Goal: Task Accomplishment & Management: Manage account settings

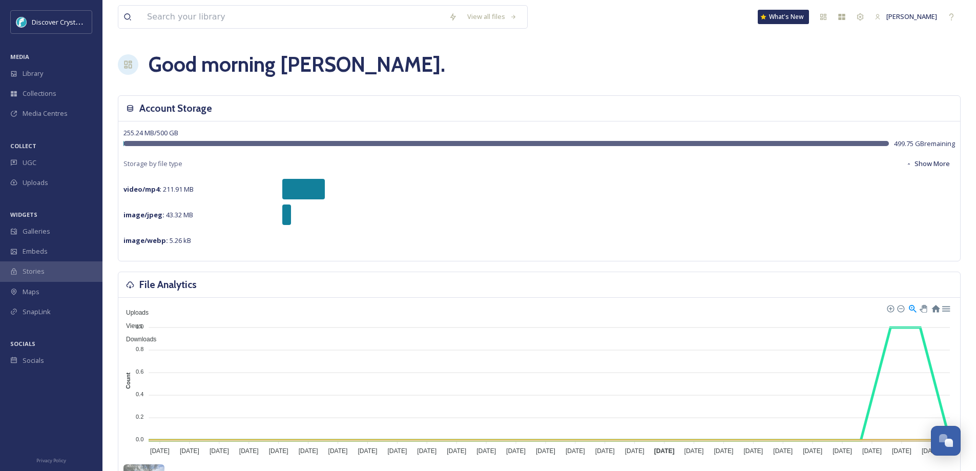
click at [30, 159] on span "UGC" at bounding box center [30, 163] width 14 height 10
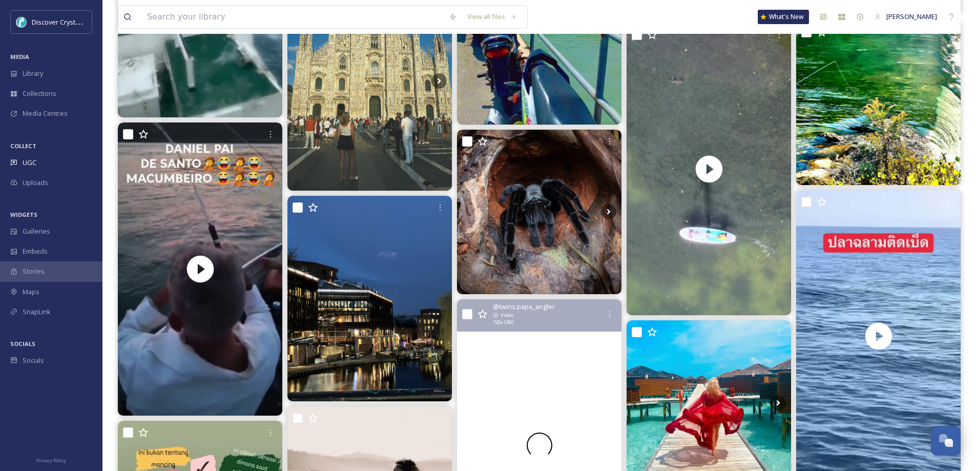
scroll to position [2050, 0]
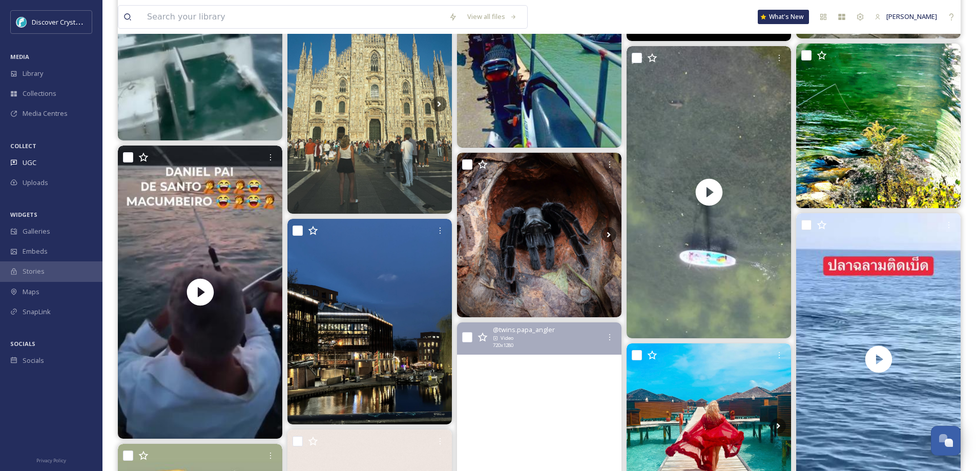
click at [46, 160] on div "UGC" at bounding box center [51, 163] width 103 height 20
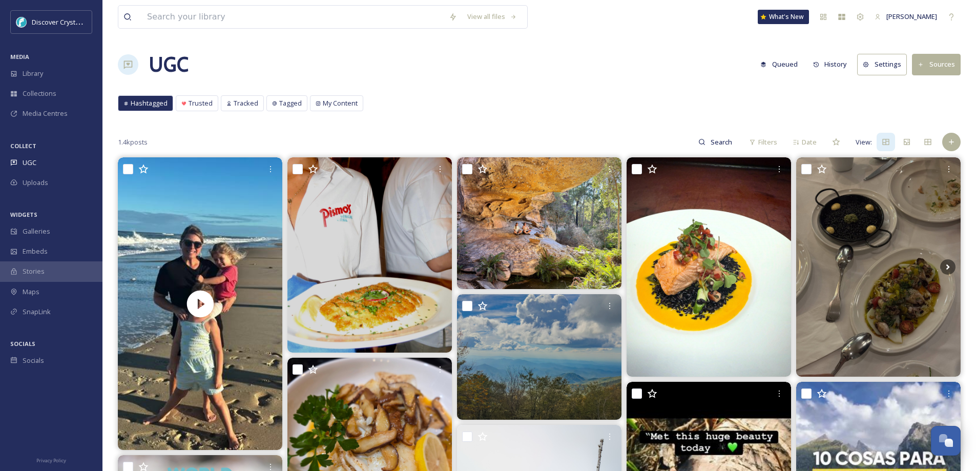
click at [146, 102] on span "Hashtagged" at bounding box center [149, 103] width 37 height 10
click at [942, 58] on button "Sources" at bounding box center [936, 64] width 49 height 21
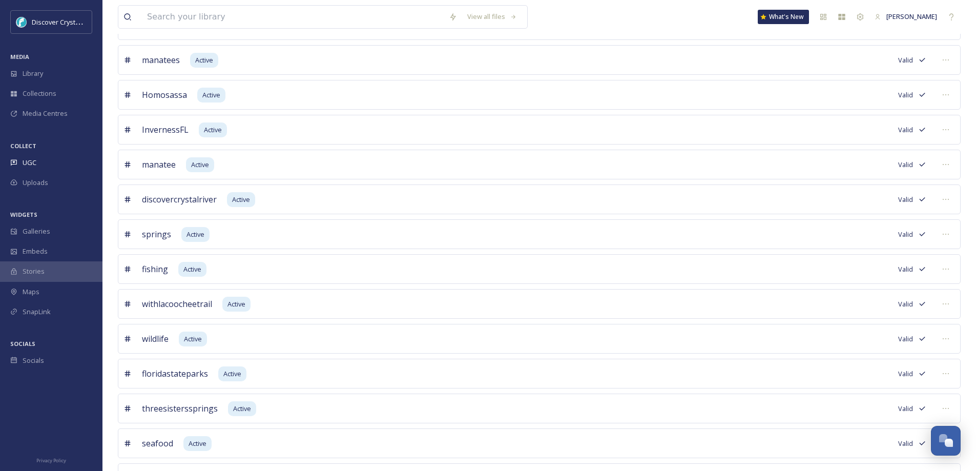
scroll to position [205, 0]
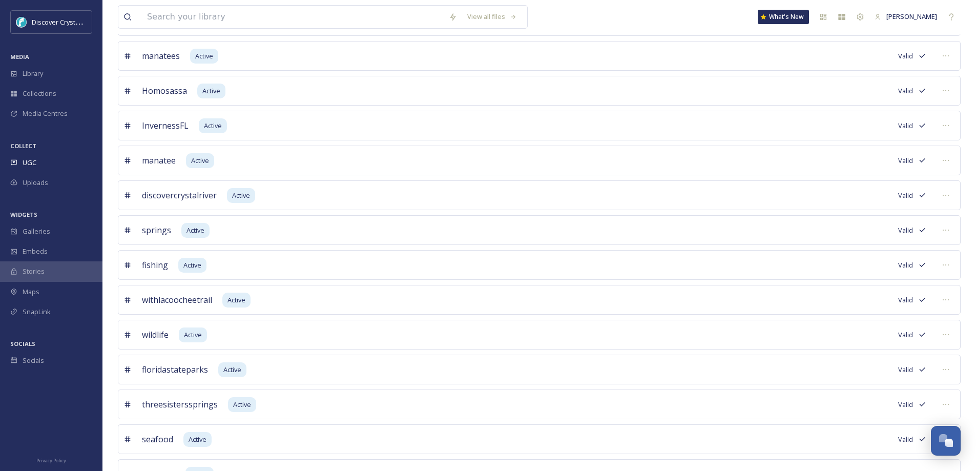
click at [944, 264] on icon at bounding box center [946, 265] width 8 height 8
click at [895, 325] on span "Edit Settings" at bounding box center [881, 328] width 38 height 10
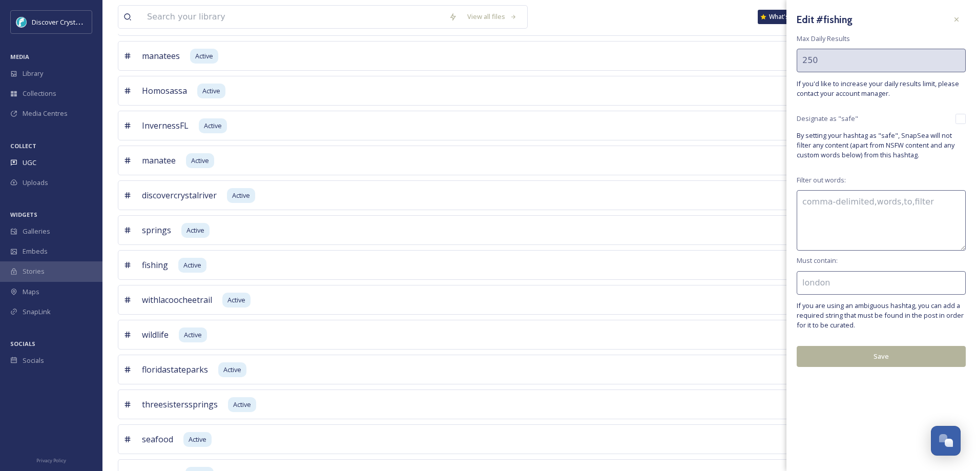
click at [961, 15] on div at bounding box center [957, 19] width 18 height 18
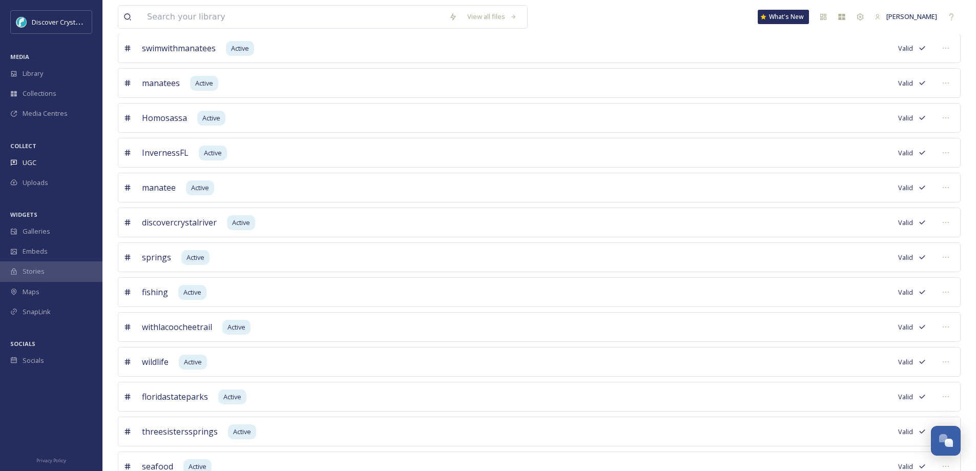
scroll to position [221, 0]
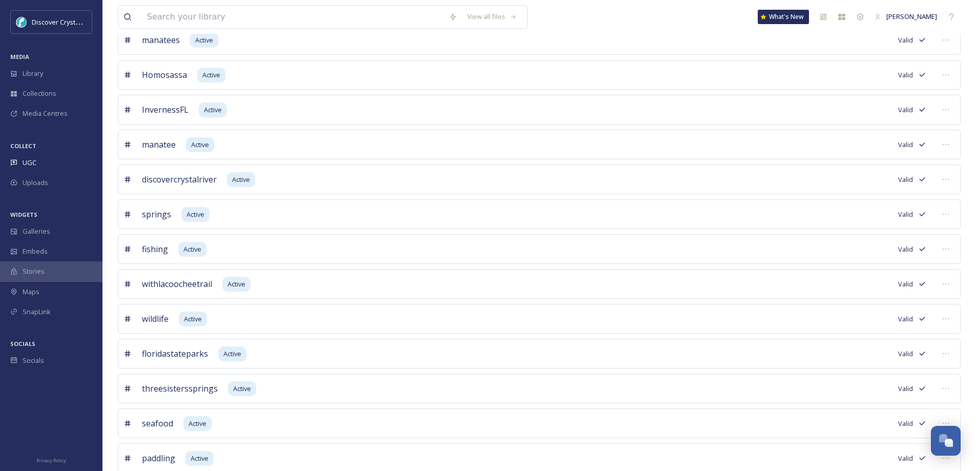
click at [950, 317] on div at bounding box center [946, 319] width 18 height 18
click at [883, 362] on span "Mark as Inactive" at bounding box center [884, 362] width 47 height 10
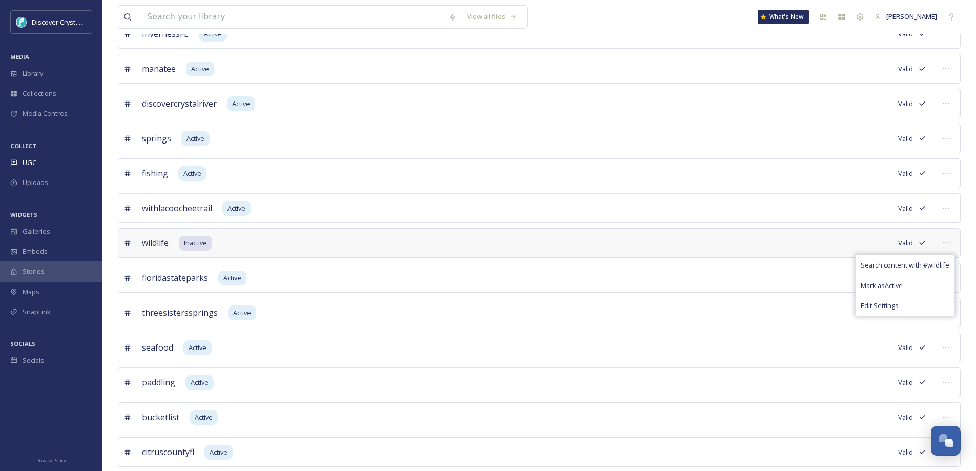
scroll to position [323, 0]
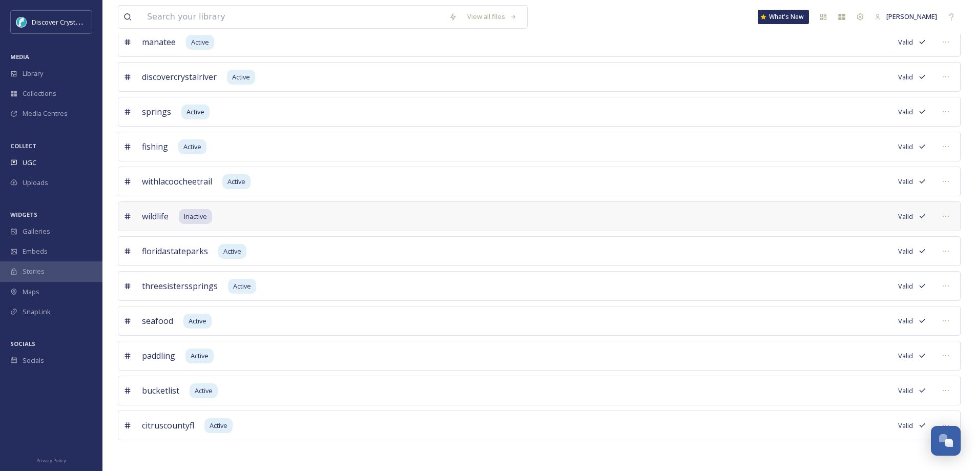
click at [947, 322] on icon at bounding box center [946, 321] width 8 height 8
click at [899, 377] on div "Edit Settings" at bounding box center [903, 384] width 103 height 20
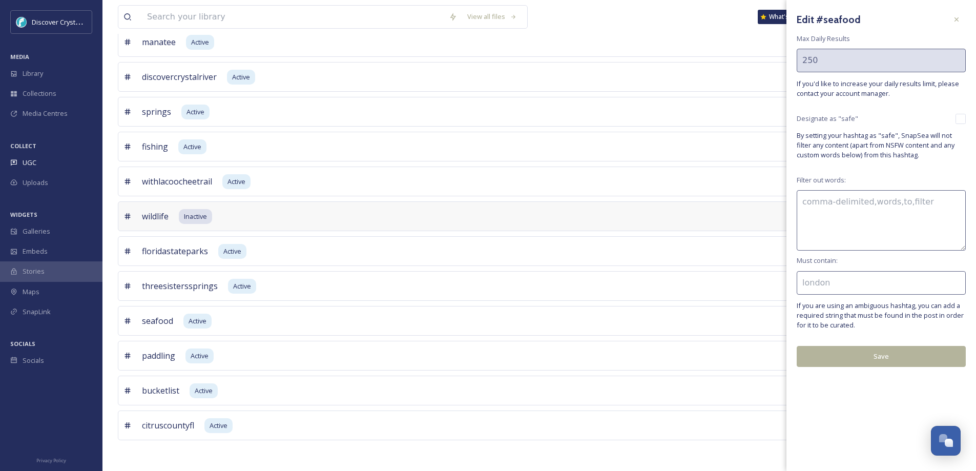
click at [852, 19] on h3 "Edit # seafood" at bounding box center [829, 19] width 64 height 15
click at [858, 18] on div "Edit # seafood" at bounding box center [881, 19] width 169 height 18
click at [855, 18] on h3 "Edit # seafood" at bounding box center [829, 19] width 64 height 15
click at [819, 19] on h3 "Edit # seafood" at bounding box center [829, 19] width 64 height 15
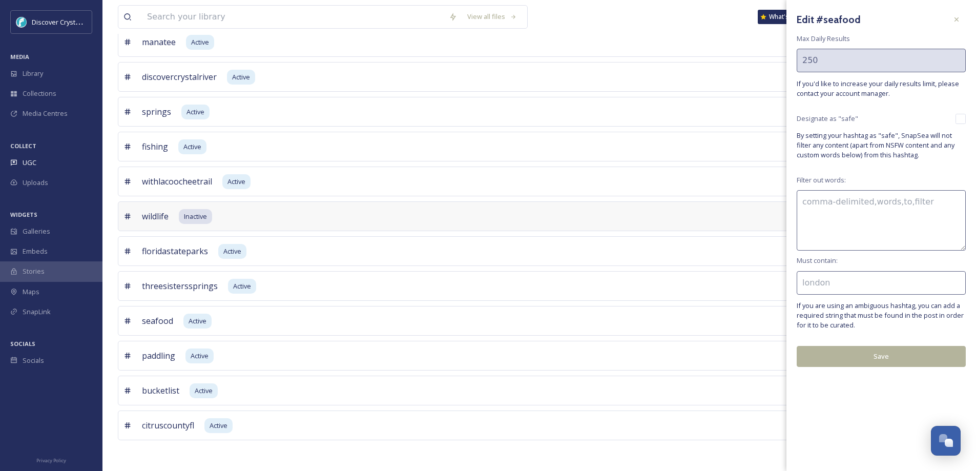
click at [828, 285] on input at bounding box center [881, 283] width 169 height 24
type input "[US_STATE]"
click at [852, 358] on button "Save" at bounding box center [881, 356] width 169 height 21
click at [879, 353] on button "Save" at bounding box center [881, 356] width 169 height 21
click at [959, 17] on icon at bounding box center [957, 19] width 8 height 8
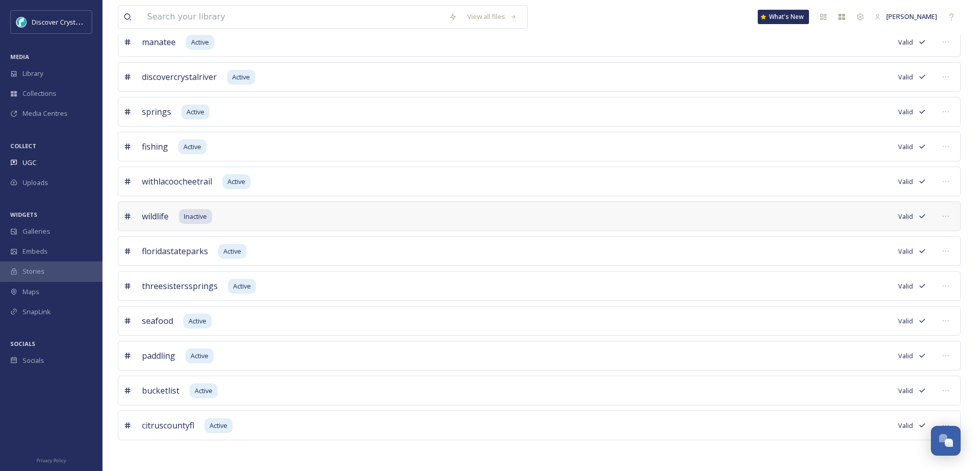
click at [948, 140] on div at bounding box center [946, 146] width 18 height 18
click at [887, 205] on span "Edit Settings" at bounding box center [881, 209] width 38 height 10
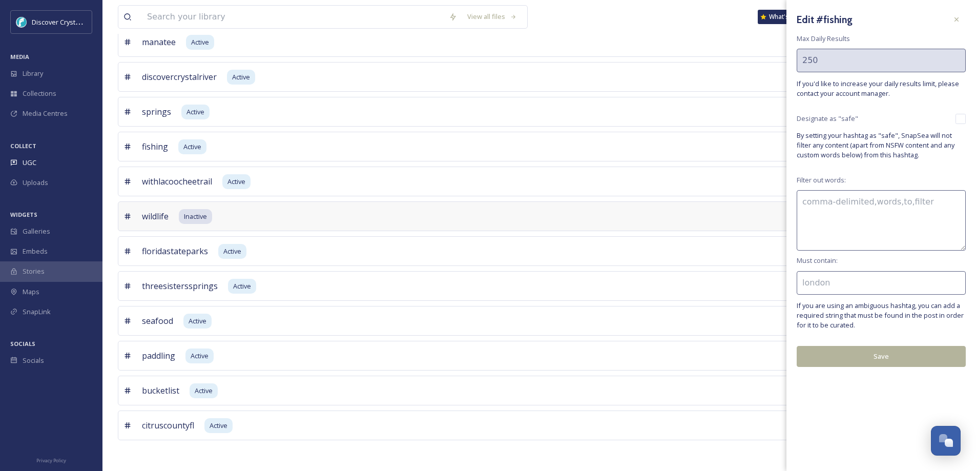
click at [842, 280] on input at bounding box center [881, 283] width 169 height 24
type input "[US_STATE]"
click at [885, 358] on button "Save" at bounding box center [881, 356] width 169 height 21
click at [734, 109] on div "springs Active Valid" at bounding box center [539, 112] width 843 height 30
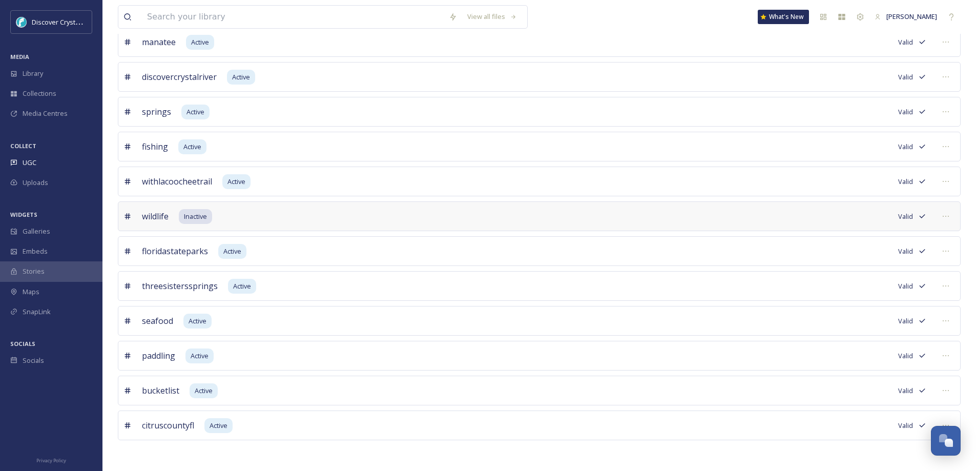
click at [950, 111] on div at bounding box center [946, 112] width 18 height 18
click at [892, 175] on span "Edit Settings" at bounding box center [879, 175] width 38 height 10
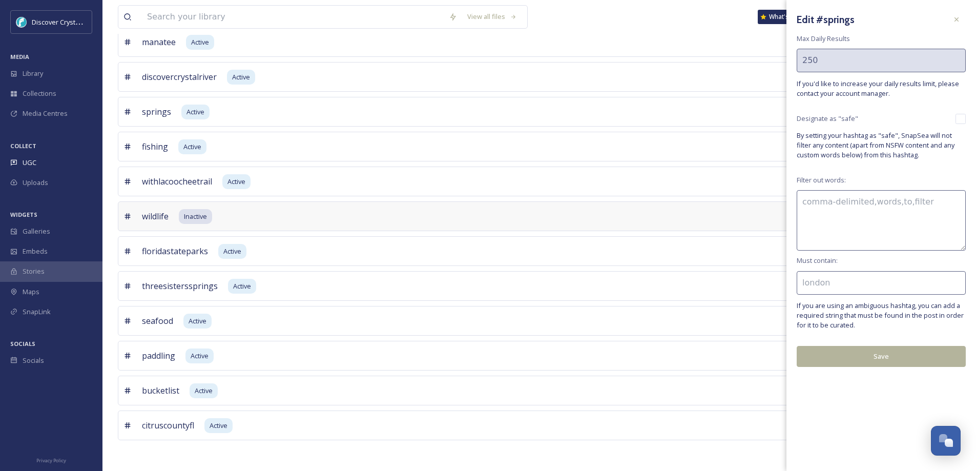
click at [855, 282] on input at bounding box center [881, 283] width 169 height 24
type input "[US_STATE]"
click at [859, 357] on button "Save" at bounding box center [881, 356] width 169 height 21
click at [960, 13] on div at bounding box center [957, 19] width 18 height 18
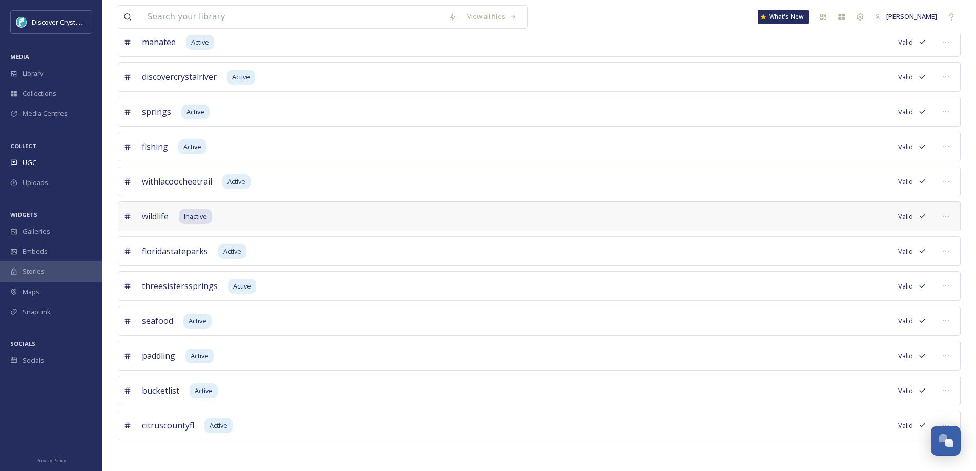
click at [946, 218] on icon at bounding box center [946, 216] width 8 height 8
click at [893, 280] on span "Edit Settings" at bounding box center [880, 279] width 38 height 10
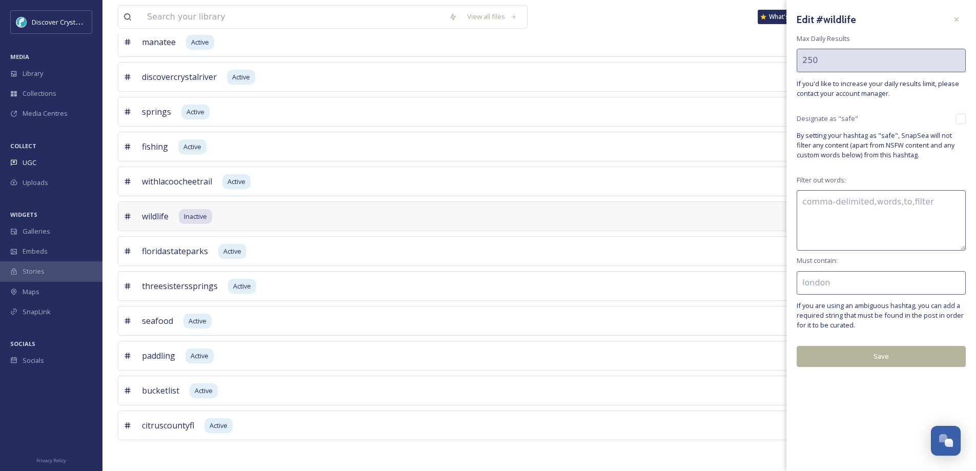
click at [877, 283] on input at bounding box center [881, 283] width 169 height 24
type input "[US_STATE]"
click at [883, 358] on button "Save" at bounding box center [881, 356] width 169 height 21
click at [882, 354] on button "Save" at bounding box center [881, 356] width 169 height 21
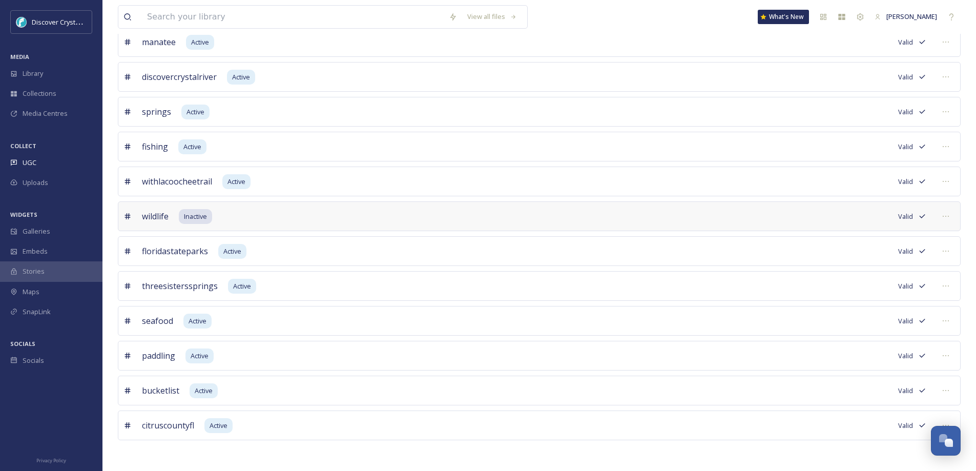
click at [35, 176] on div "Uploads" at bounding box center [51, 183] width 103 height 20
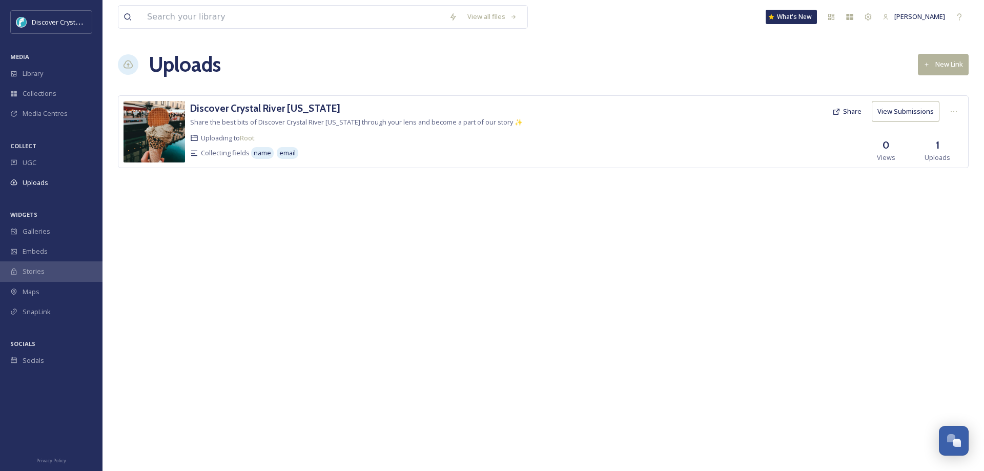
click at [36, 161] on span "UGC" at bounding box center [30, 163] width 14 height 10
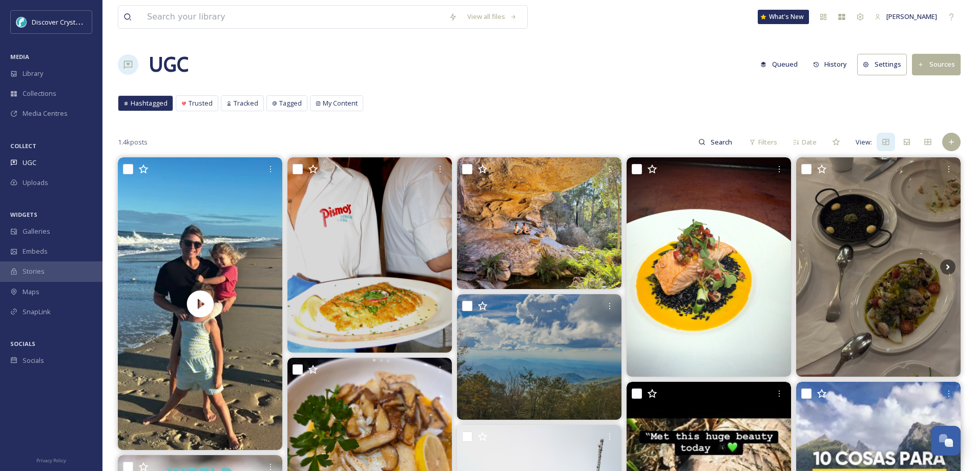
click at [762, 137] on span "Filters" at bounding box center [768, 142] width 19 height 10
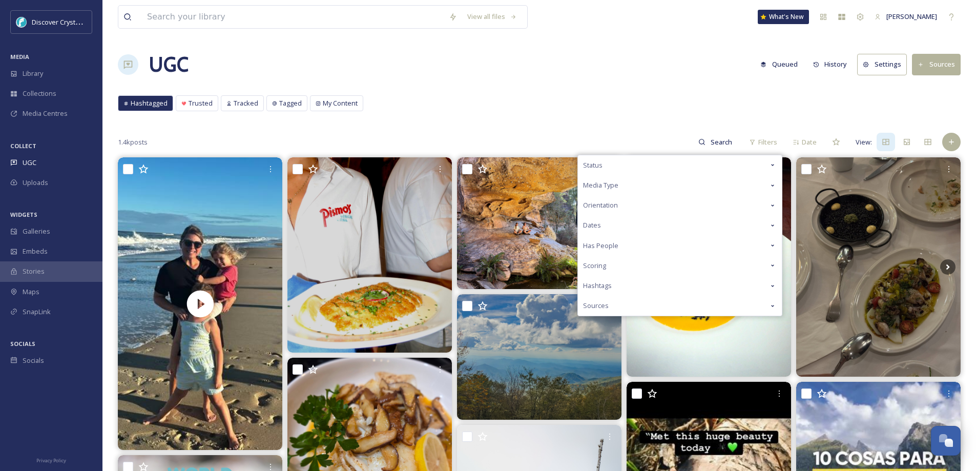
click at [770, 283] on icon at bounding box center [773, 286] width 8 height 8
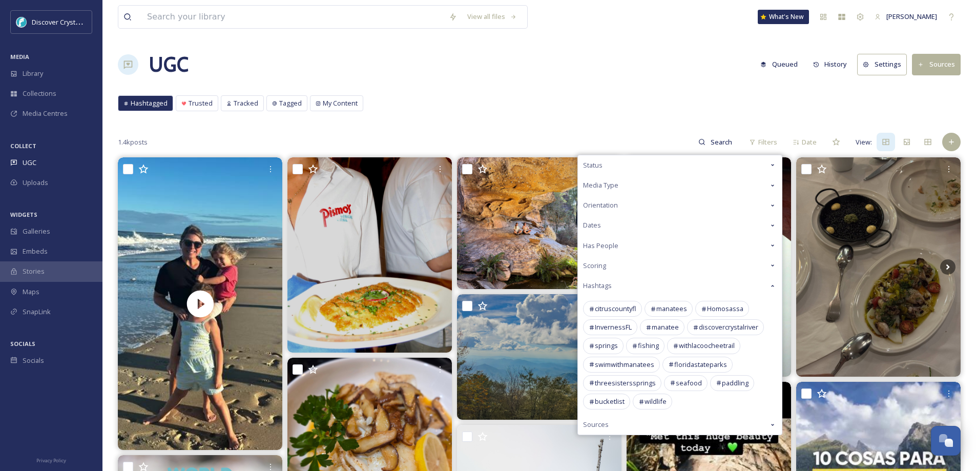
click at [611, 308] on span "citruscountyfl" at bounding box center [616, 309] width 42 height 10
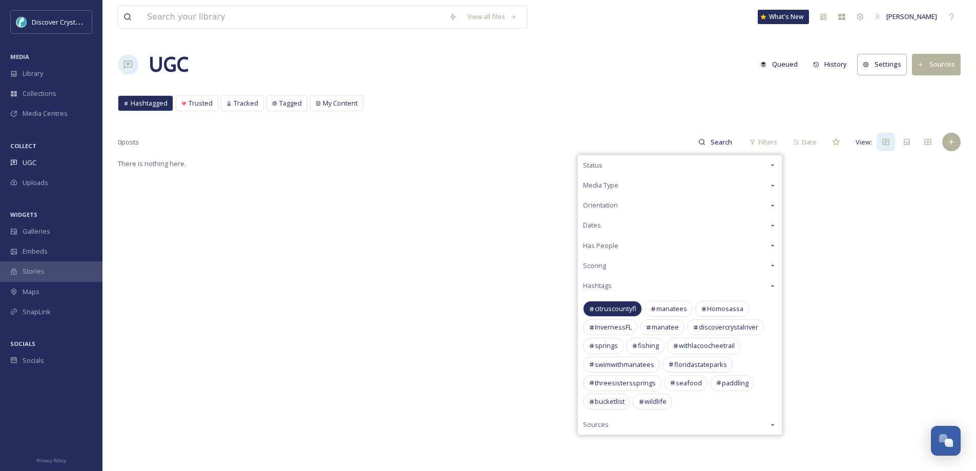
click at [669, 308] on span "manatees" at bounding box center [672, 309] width 31 height 10
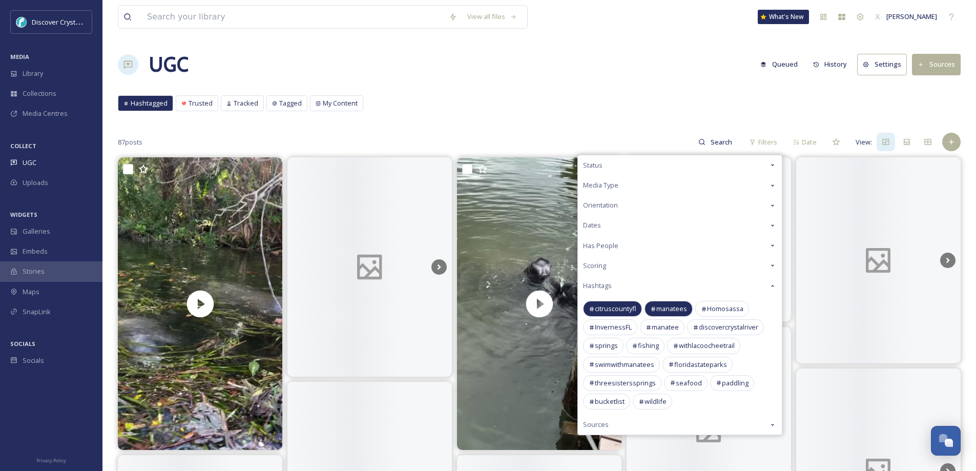
click at [719, 305] on span "Homosassa" at bounding box center [725, 309] width 36 height 10
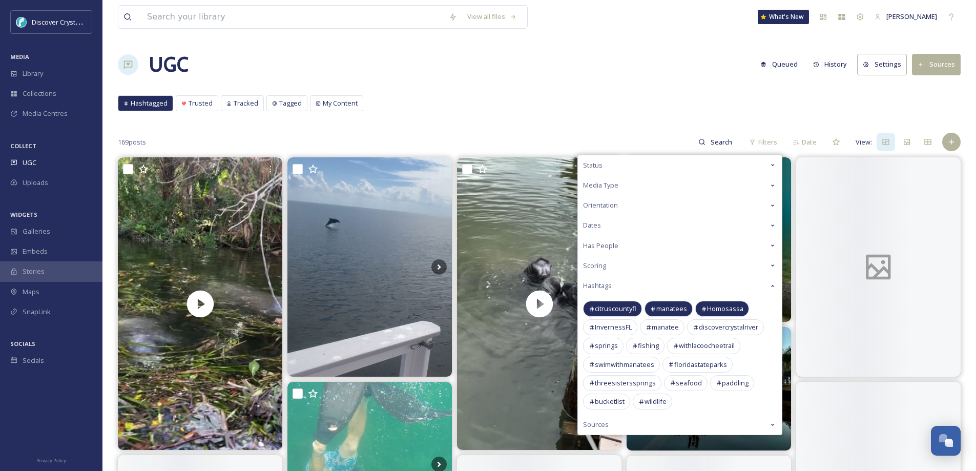
click at [614, 326] on span "InvernessFL" at bounding box center [613, 327] width 37 height 10
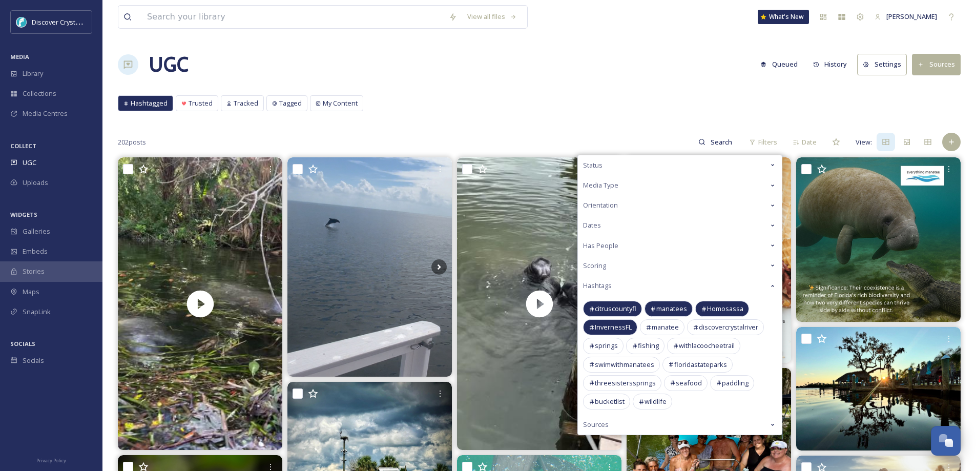
click at [660, 326] on span "manatee" at bounding box center [665, 327] width 27 height 10
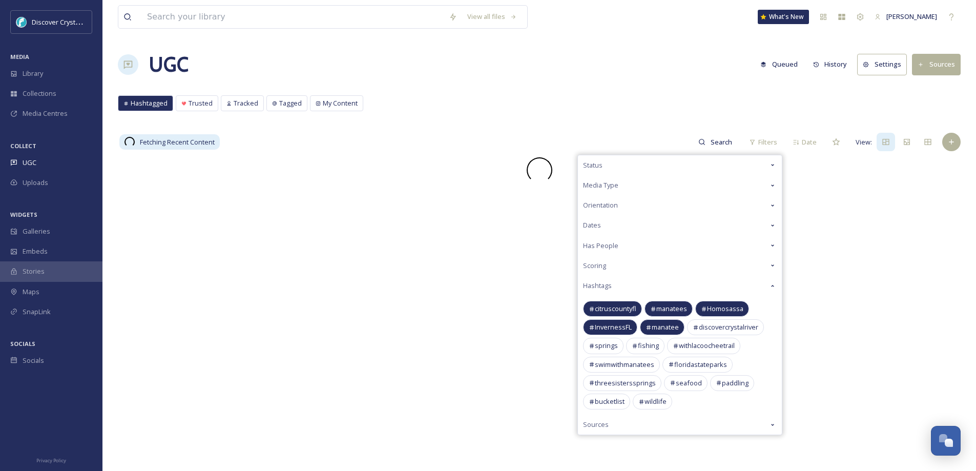
click at [719, 322] on div "discovercrystalriver" at bounding box center [725, 327] width 77 height 16
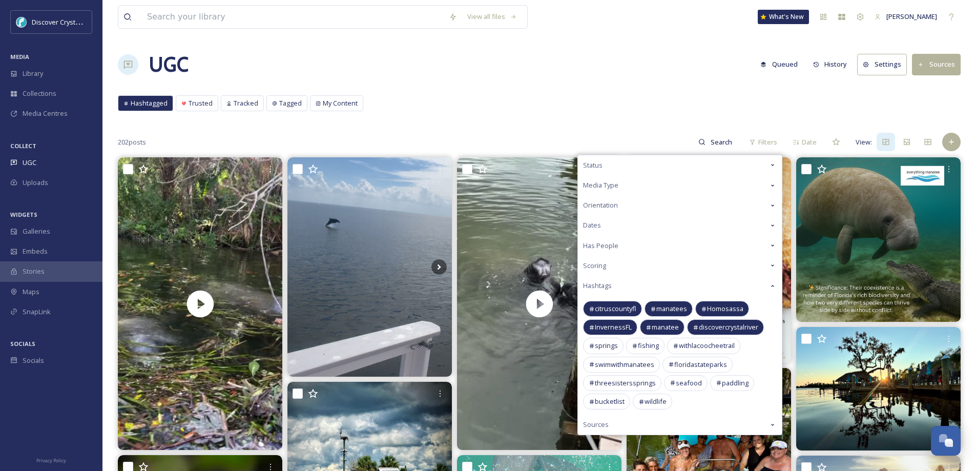
click at [631, 363] on span "swimwithmanatees" at bounding box center [624, 365] width 59 height 10
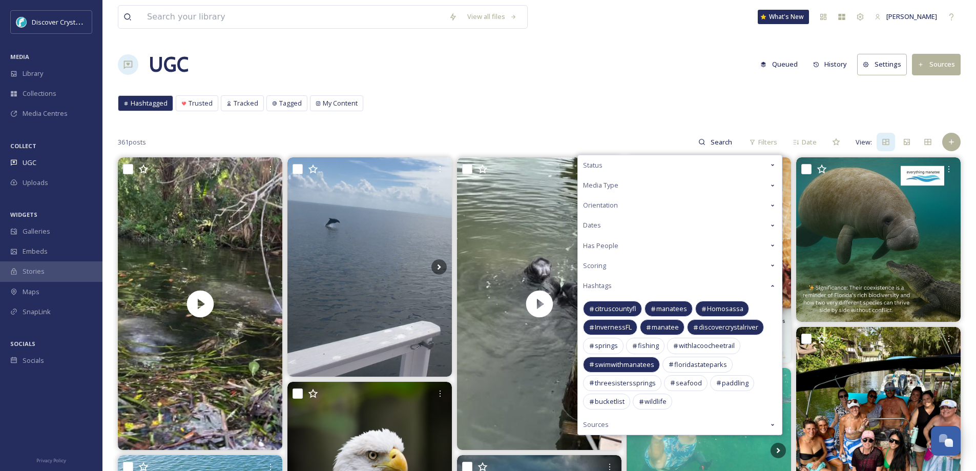
click at [704, 363] on span "floridastateparks" at bounding box center [700, 365] width 53 height 10
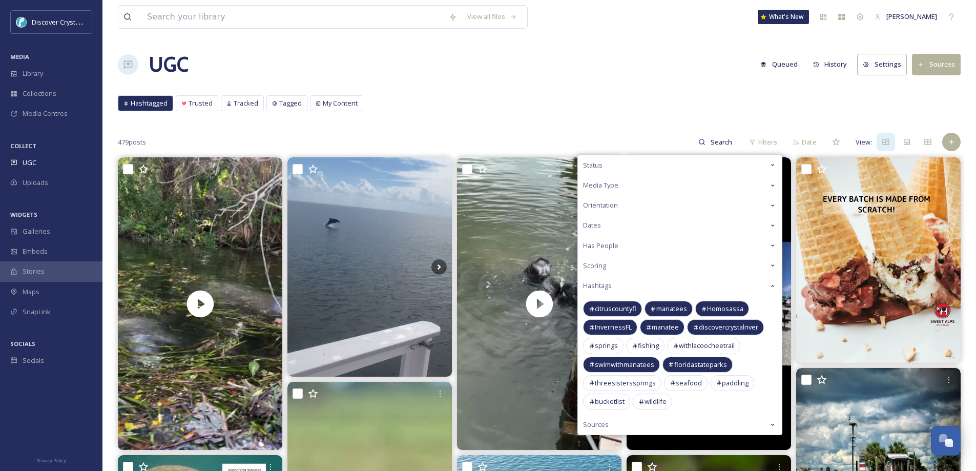
click at [631, 383] on span "threesisterssprings" at bounding box center [625, 383] width 61 height 10
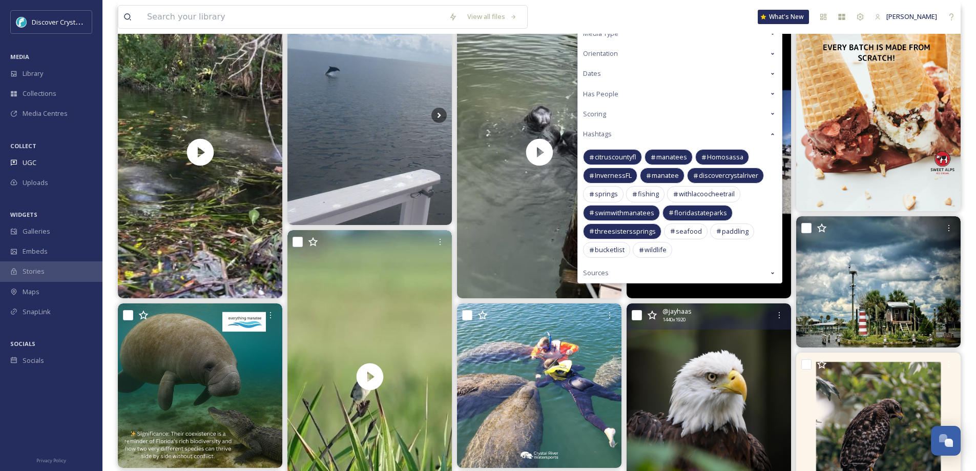
scroll to position [154, 0]
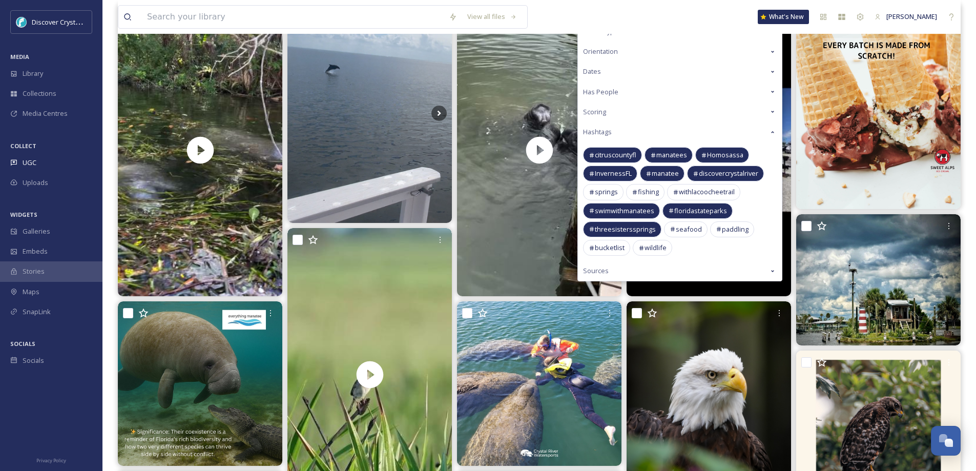
click at [774, 267] on icon at bounding box center [773, 271] width 8 height 8
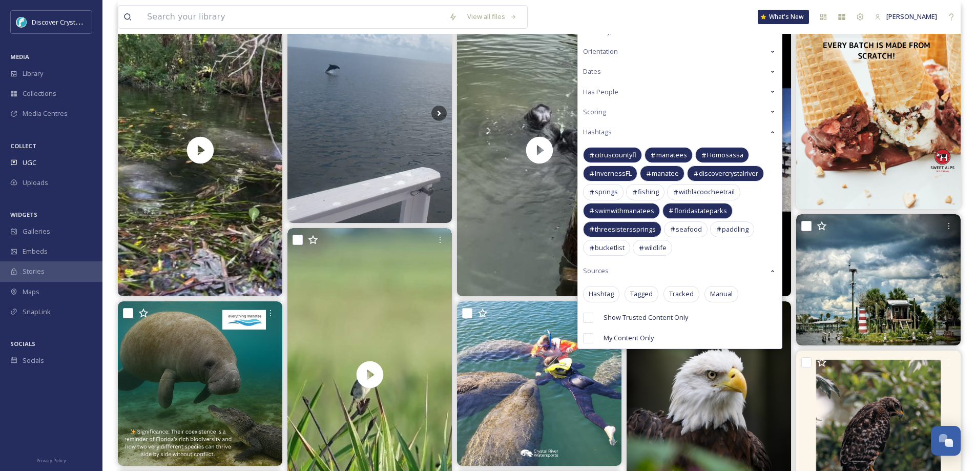
click at [602, 294] on span "Hashtag" at bounding box center [601, 294] width 25 height 10
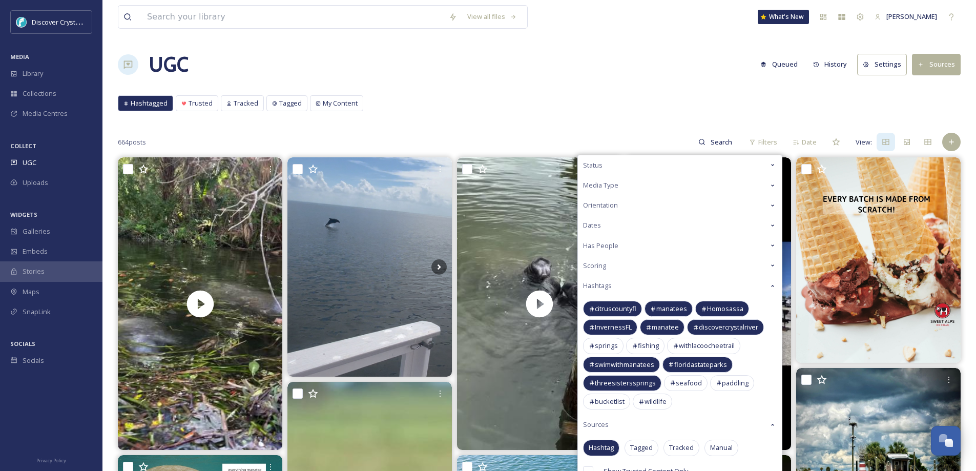
click at [534, 103] on div "Hashtagged Trusted Tracked Tagged My Content Hashtagged Trusted Tracked Tagged …" at bounding box center [539, 105] width 843 height 21
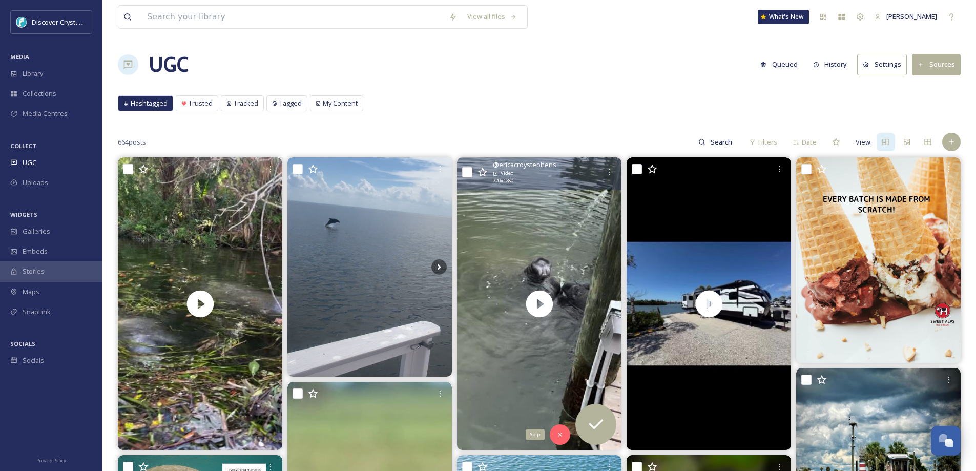
click at [563, 431] on icon at bounding box center [560, 434] width 7 height 7
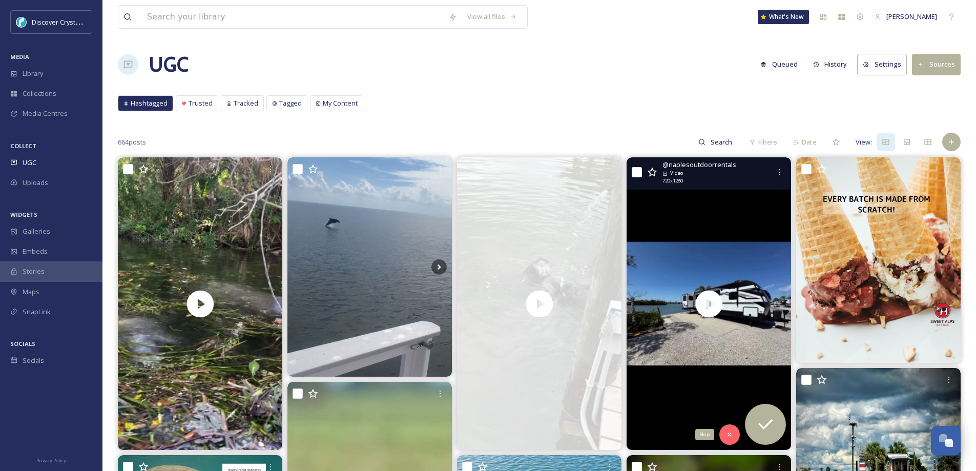
click at [731, 427] on div "Skip" at bounding box center [730, 434] width 21 height 21
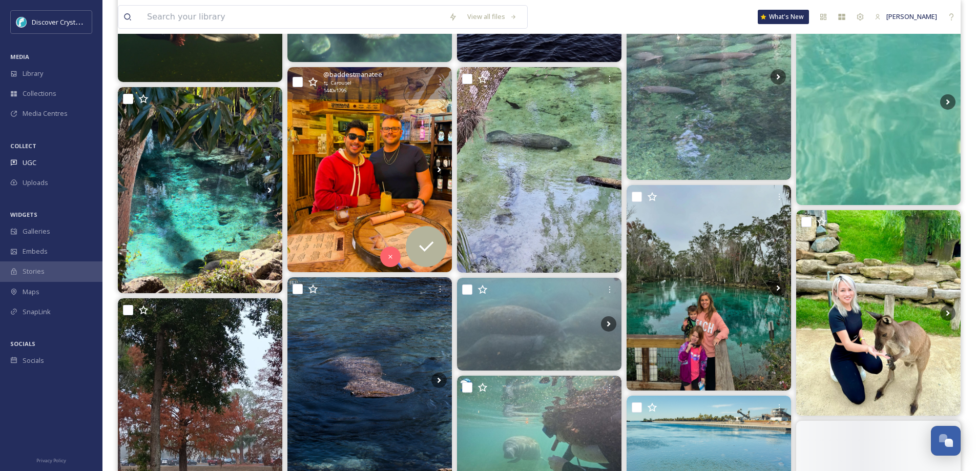
scroll to position [1896, 0]
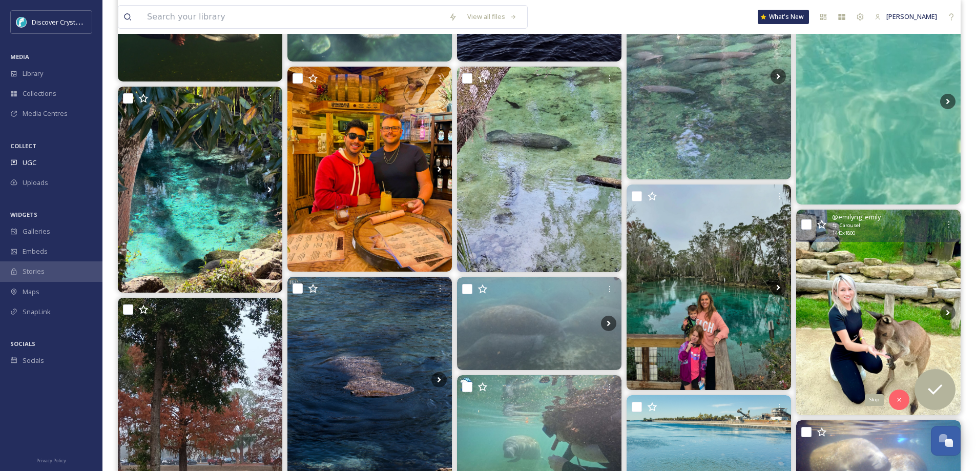
click at [900, 399] on icon at bounding box center [899, 400] width 4 height 4
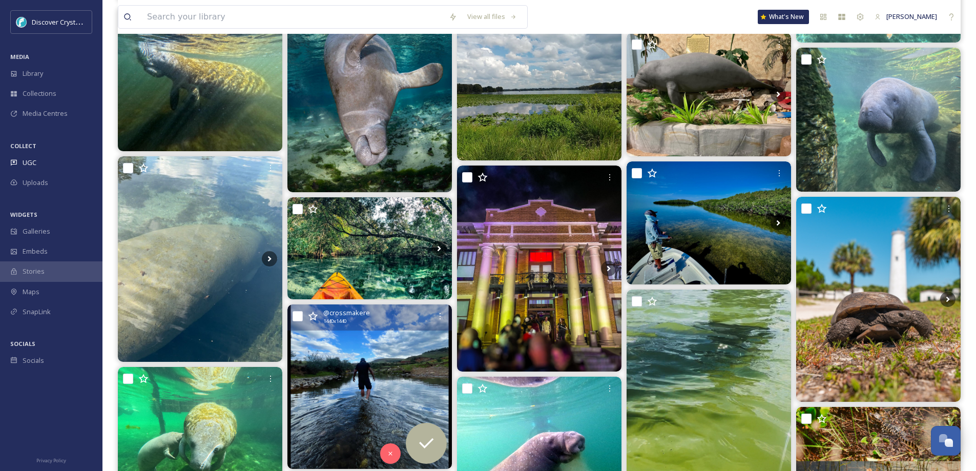
scroll to position [2614, 0]
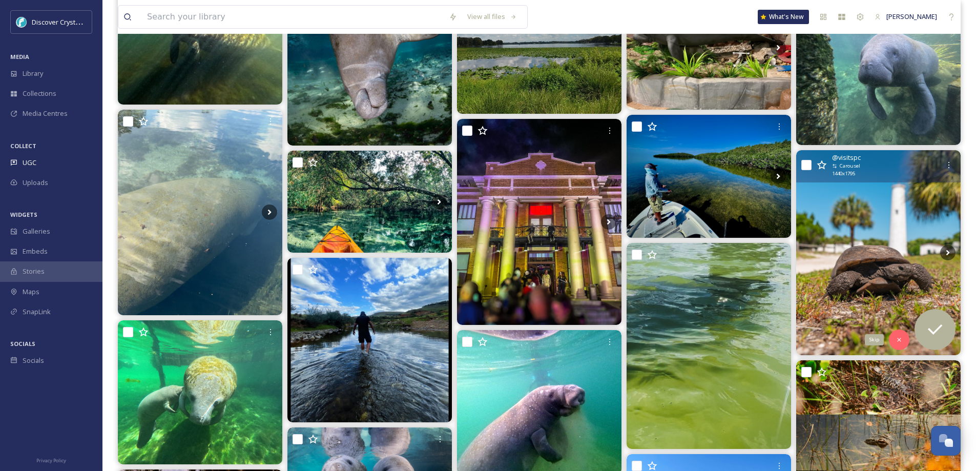
click at [897, 343] on icon at bounding box center [899, 339] width 7 height 7
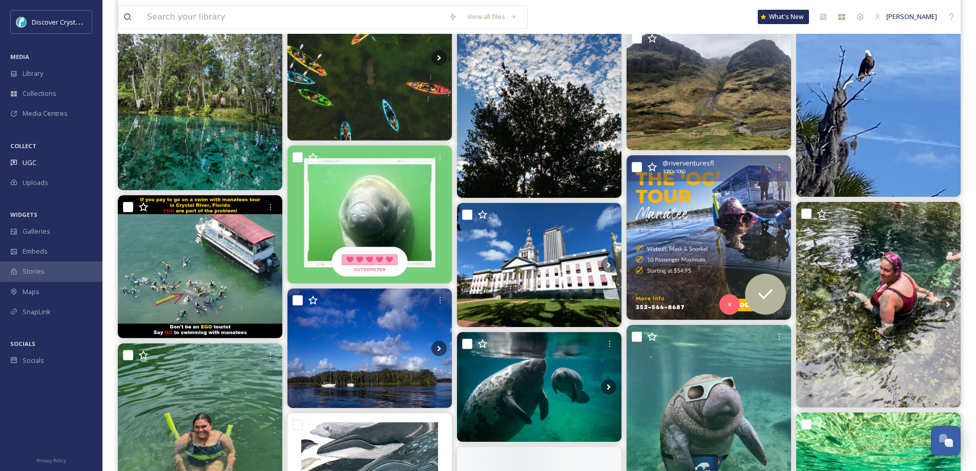
scroll to position [3690, 0]
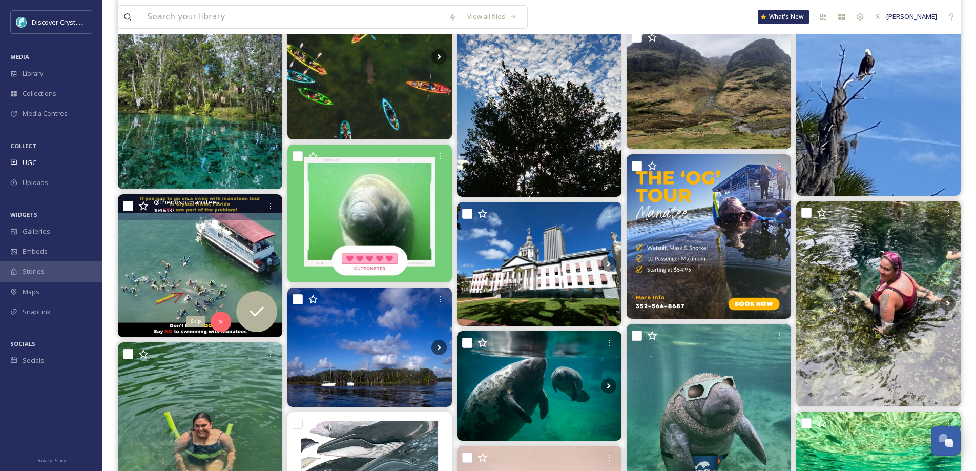
click at [221, 318] on icon at bounding box center [220, 321] width 7 height 7
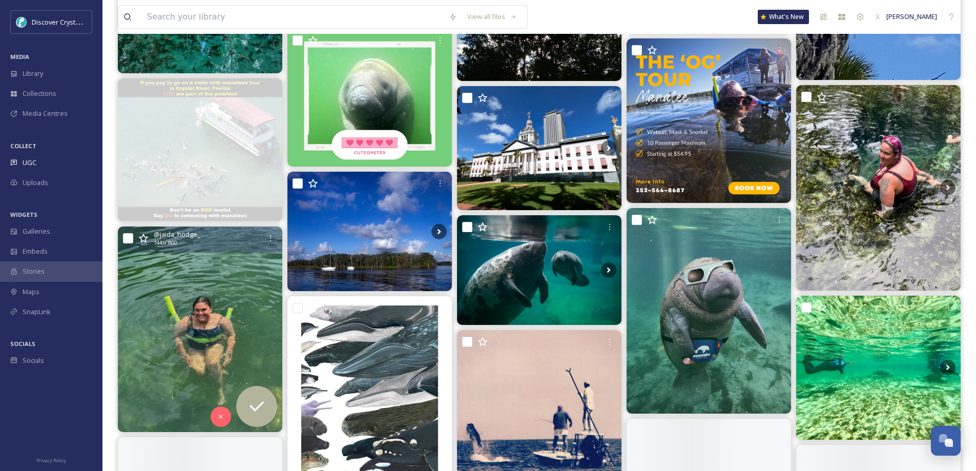
scroll to position [3844, 0]
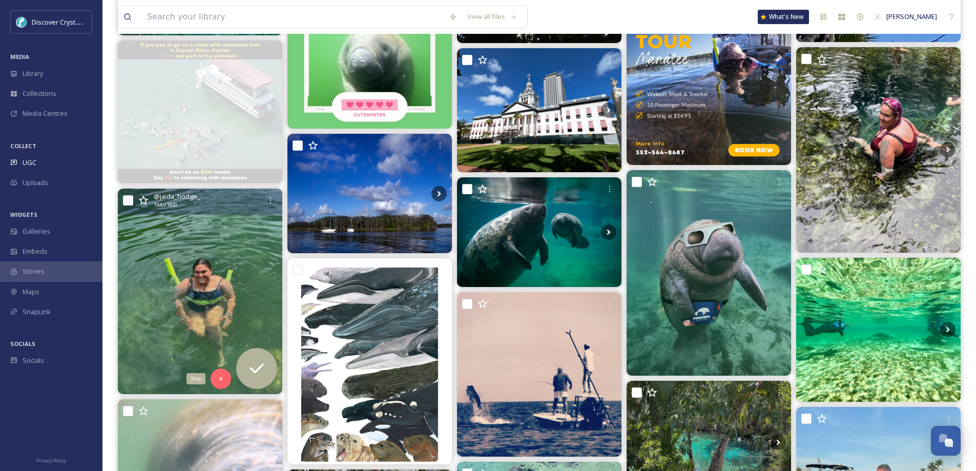
click at [217, 372] on div "Skip" at bounding box center [221, 378] width 21 height 21
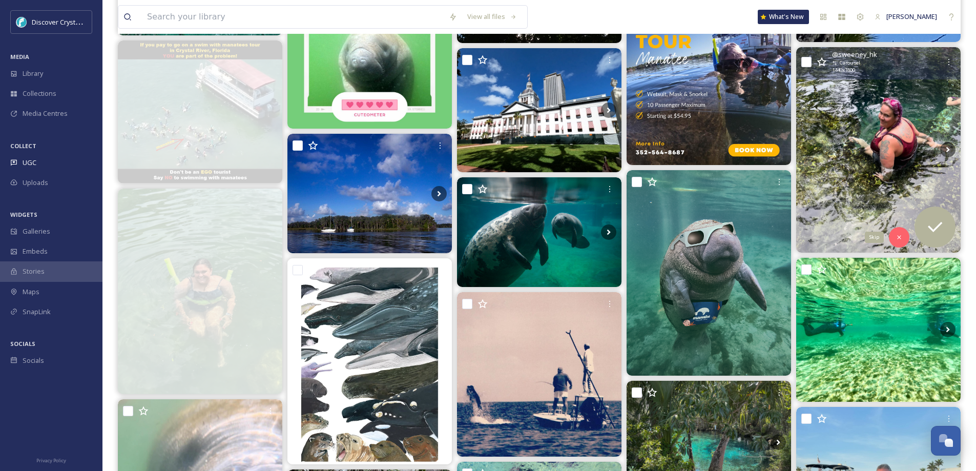
click at [903, 237] on icon at bounding box center [899, 237] width 7 height 7
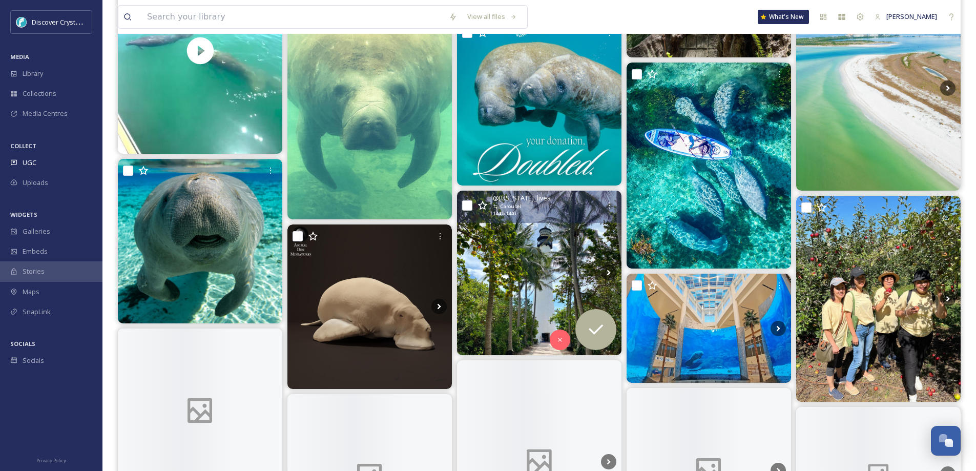
scroll to position [5894, 0]
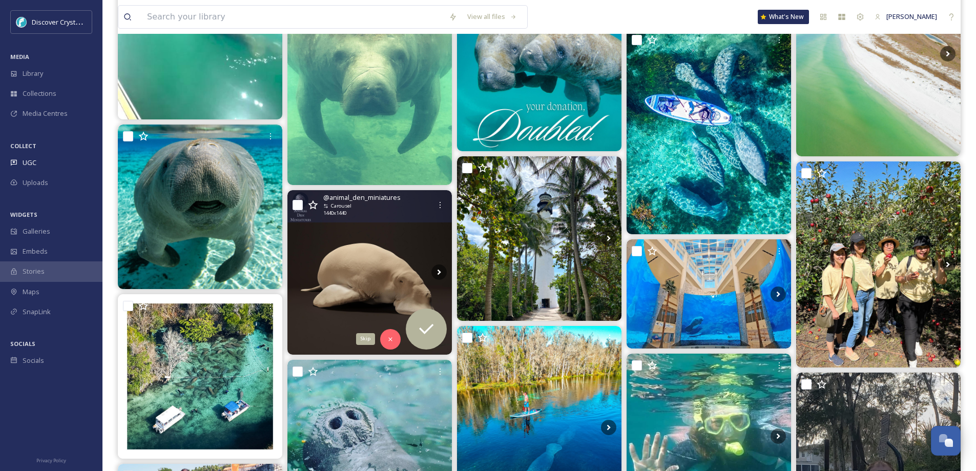
click at [393, 336] on icon at bounding box center [390, 339] width 7 height 7
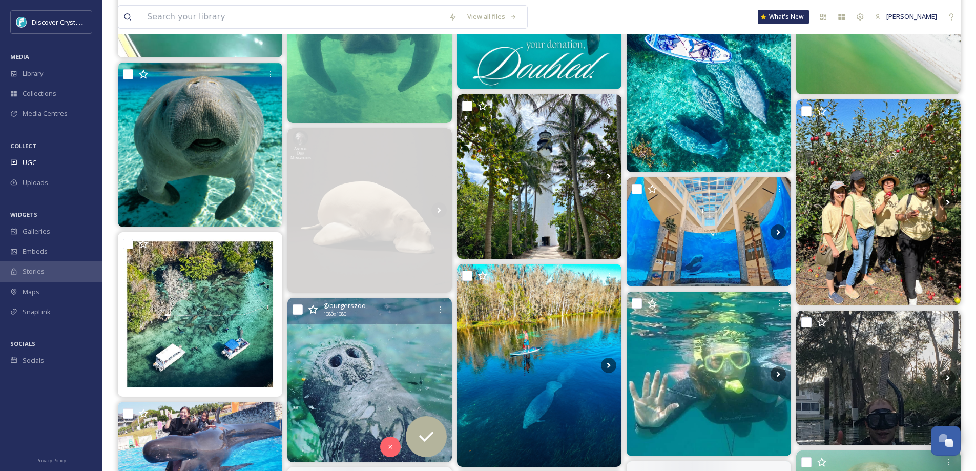
scroll to position [6099, 0]
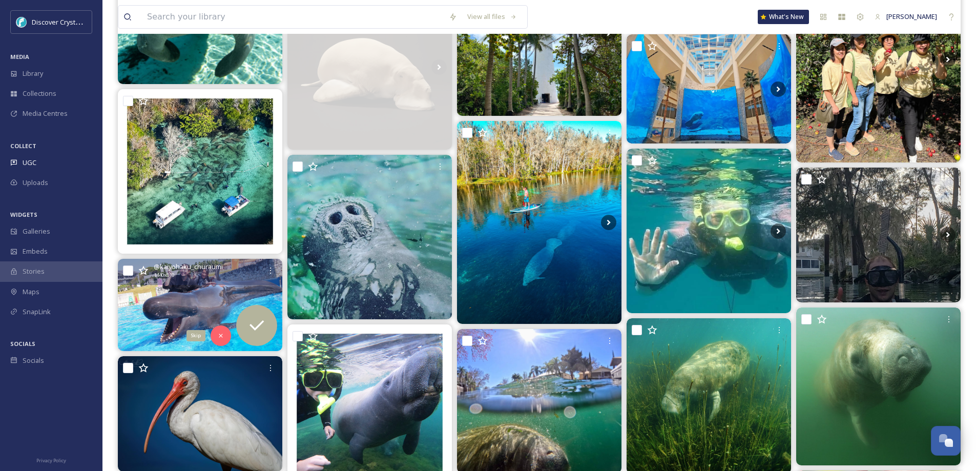
click at [217, 336] on div "Skip" at bounding box center [221, 335] width 21 height 21
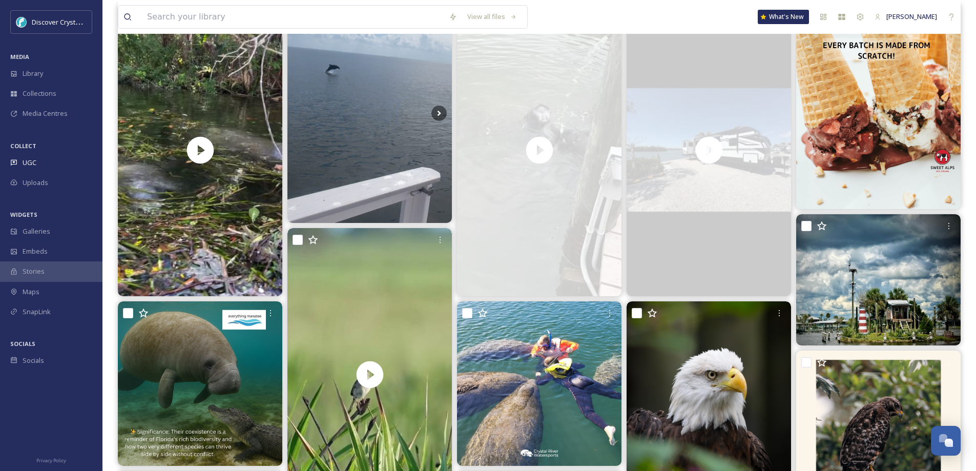
scroll to position [0, 0]
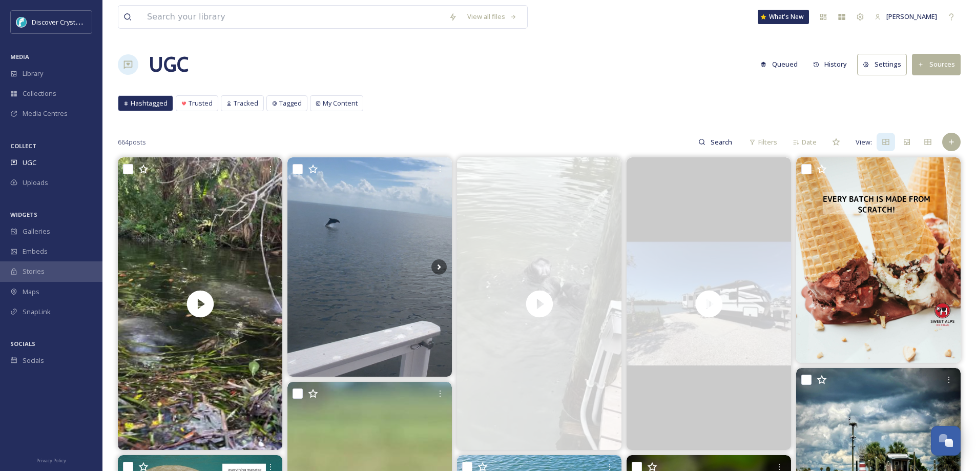
click at [756, 141] on div "Filters" at bounding box center [763, 142] width 38 height 20
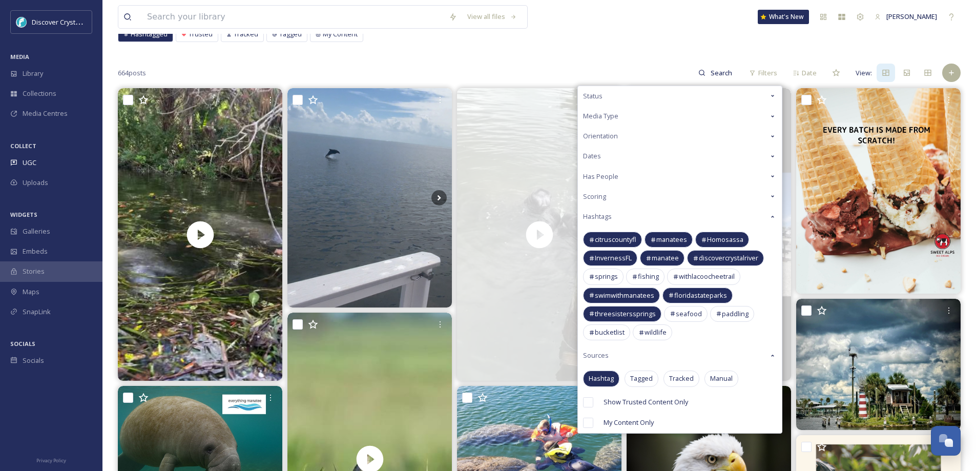
scroll to position [51, 0]
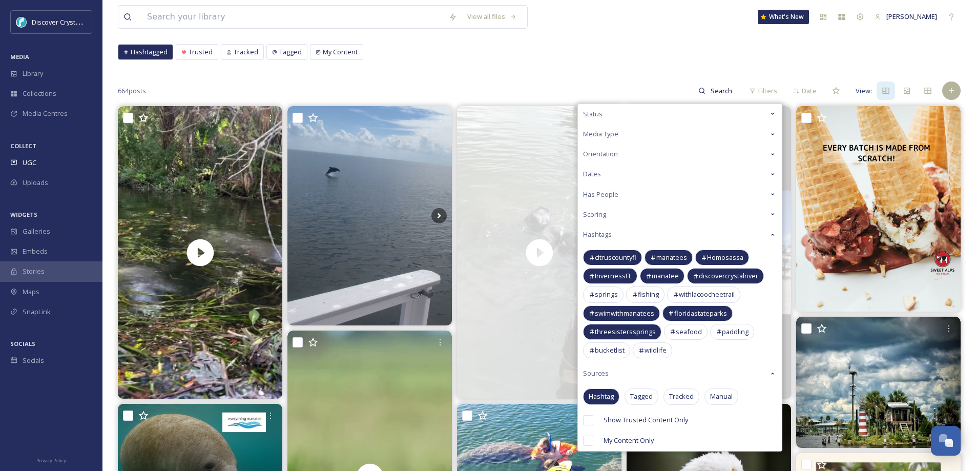
click at [614, 256] on span "citruscountyfl" at bounding box center [616, 258] width 42 height 10
click at [672, 255] on span "manatees" at bounding box center [672, 258] width 31 height 10
click at [727, 253] on span "Homosassa" at bounding box center [725, 258] width 36 height 10
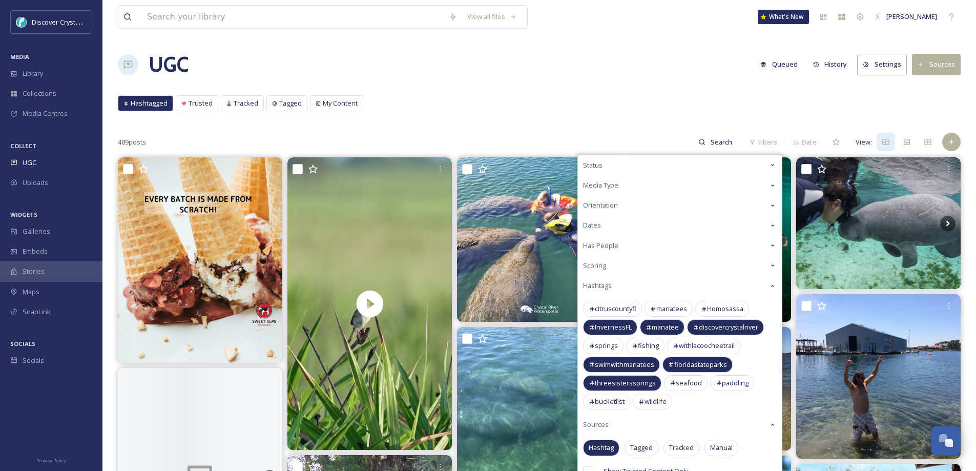
click at [732, 330] on span "discovercrystalriver" at bounding box center [728, 327] width 59 height 10
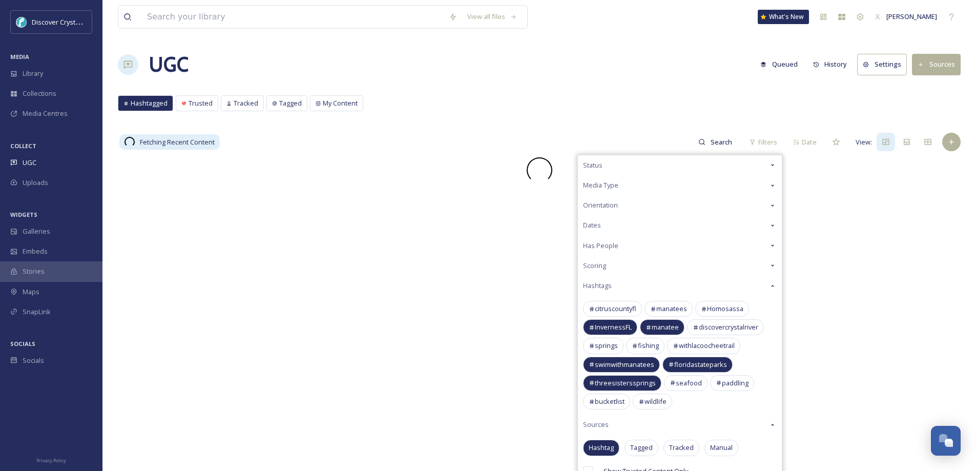
click at [655, 324] on span "manatee" at bounding box center [665, 327] width 27 height 10
click at [615, 324] on span "InvernessFL" at bounding box center [613, 327] width 37 height 10
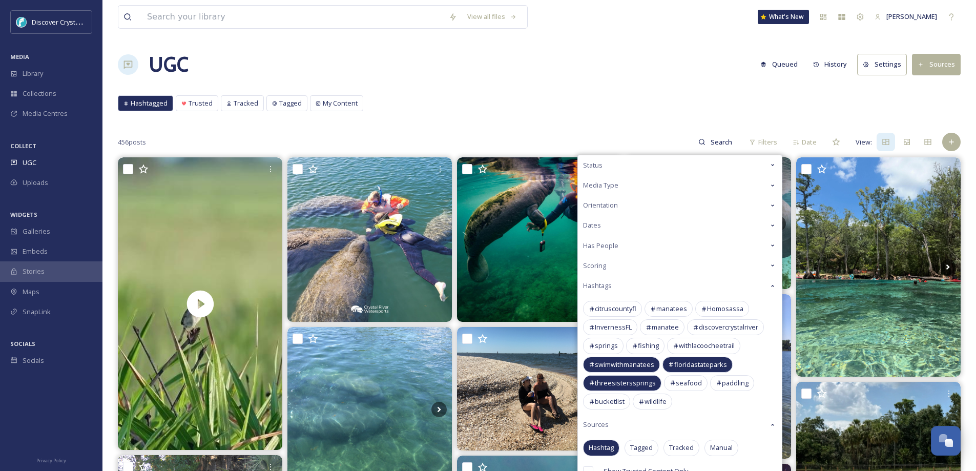
click at [618, 362] on span "swimwithmanatees" at bounding box center [624, 365] width 59 height 10
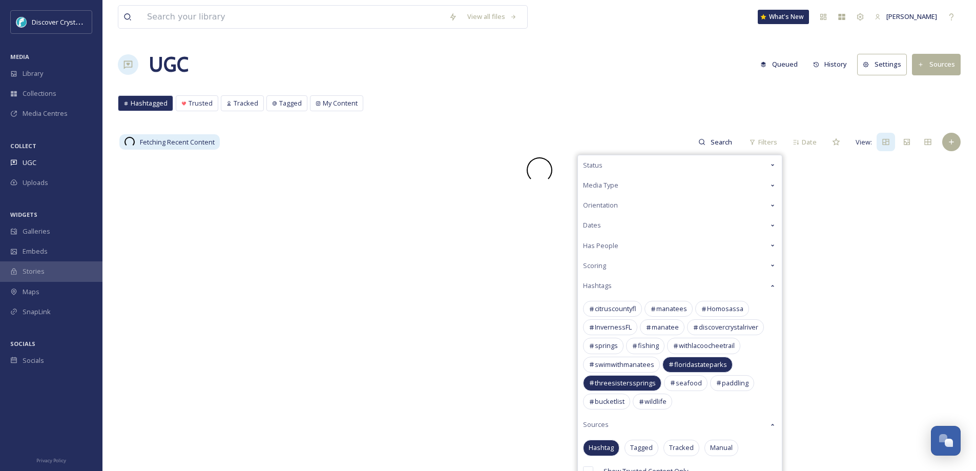
click at [691, 361] on span "floridastateparks" at bounding box center [700, 365] width 53 height 10
click at [631, 377] on div "threesisterssprings" at bounding box center [622, 383] width 78 height 16
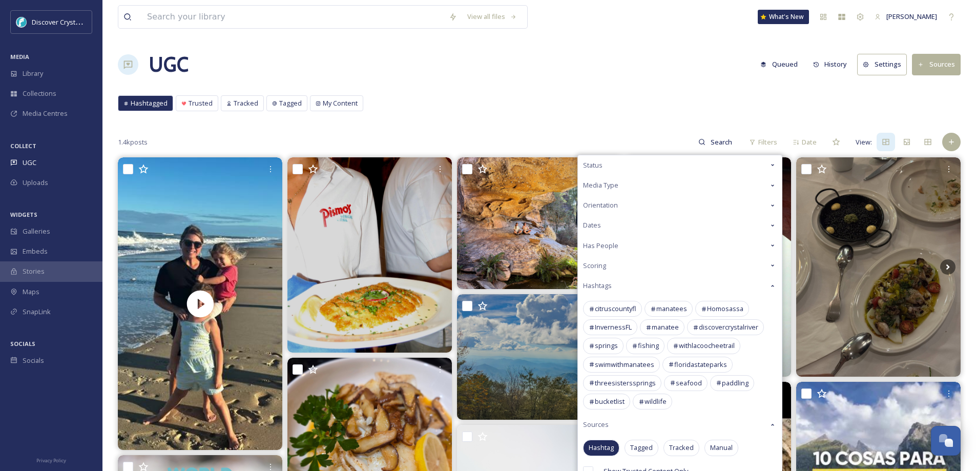
click at [690, 384] on span "seafood" at bounding box center [689, 383] width 26 height 10
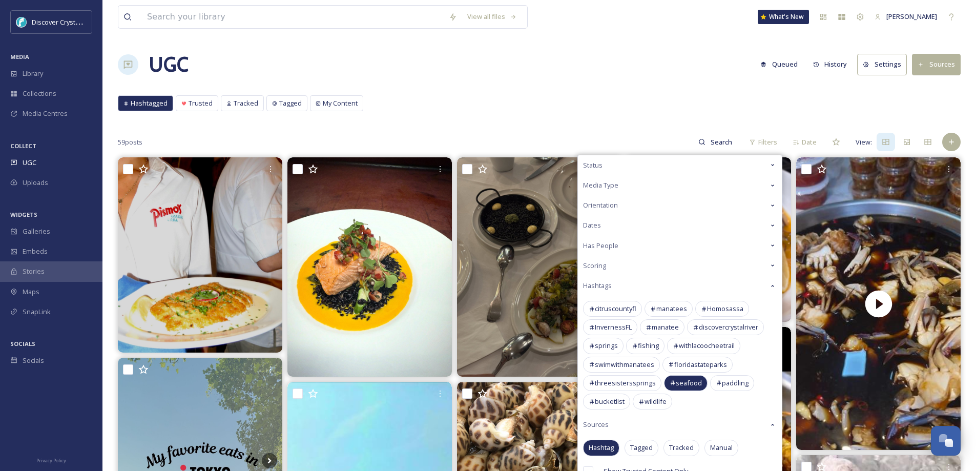
click at [729, 383] on span "paddling" at bounding box center [735, 383] width 27 height 10
click at [608, 402] on span "bucketlist" at bounding box center [610, 402] width 30 height 10
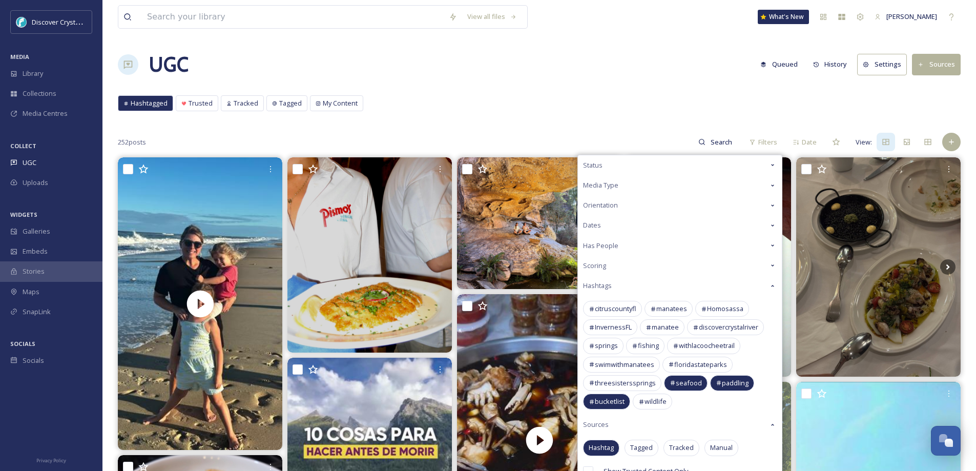
click at [656, 399] on span "wildlife" at bounding box center [656, 402] width 22 height 10
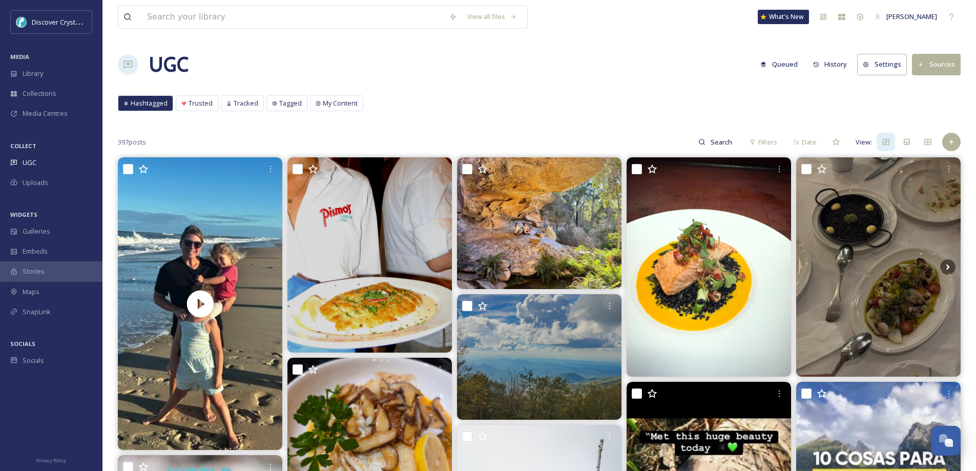
click at [39, 159] on div "UGC" at bounding box center [51, 163] width 103 height 20
click at [151, 101] on span "Hashtagged" at bounding box center [149, 103] width 37 height 10
click at [939, 62] on button "Sources" at bounding box center [936, 64] width 49 height 21
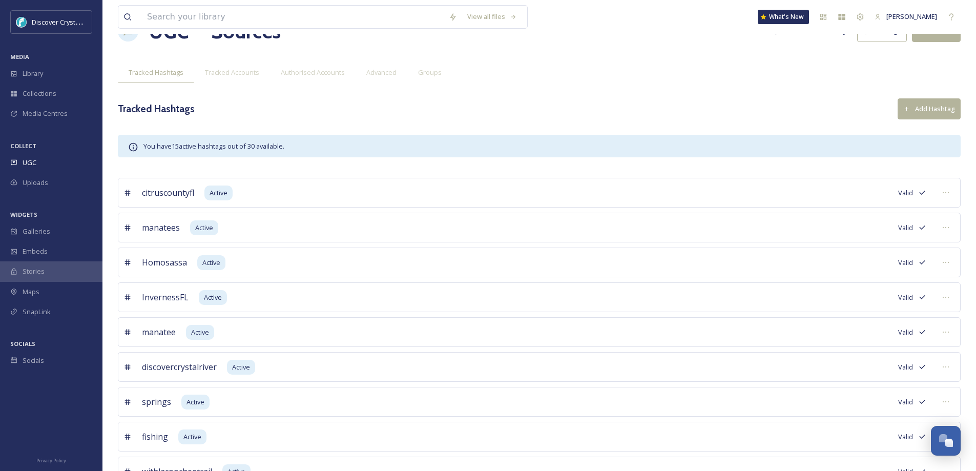
scroll to position [51, 0]
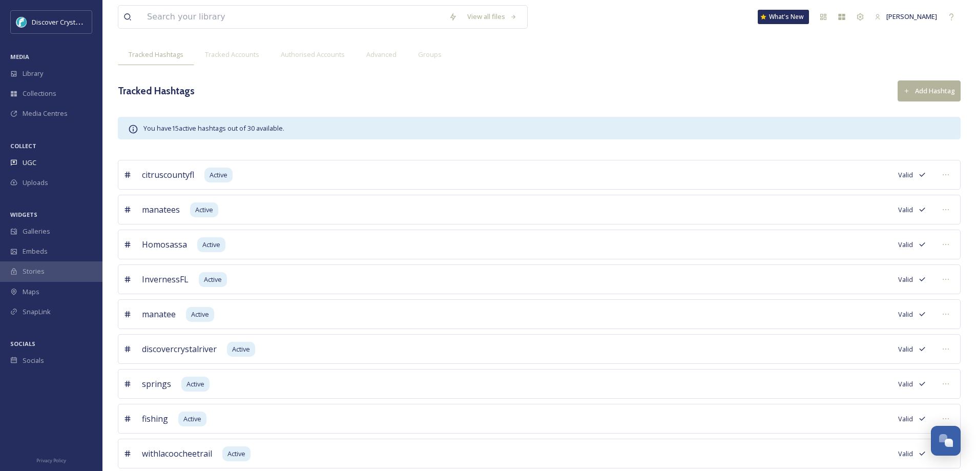
click at [948, 205] on div at bounding box center [946, 209] width 18 height 18
click at [872, 271] on span "Edit Settings" at bounding box center [871, 273] width 38 height 10
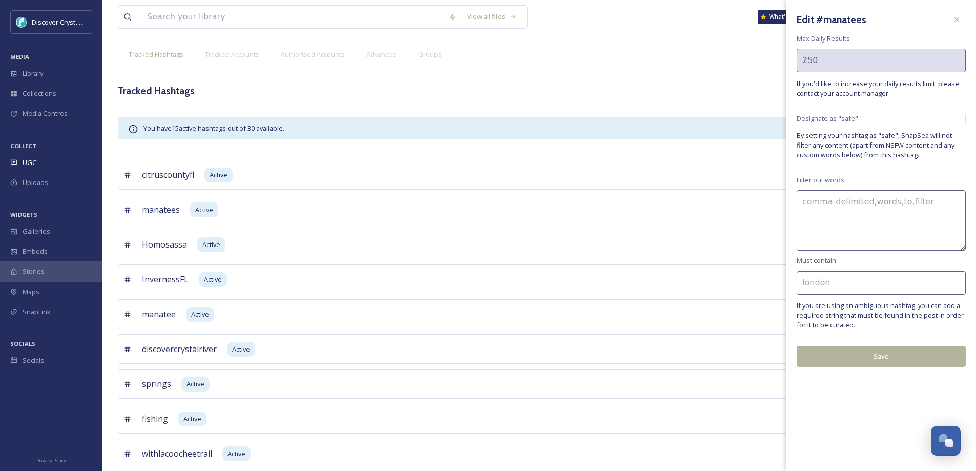
click at [862, 285] on input at bounding box center [881, 283] width 169 height 24
type input "[US_STATE]"
click at [863, 354] on button "Save" at bounding box center [881, 356] width 169 height 21
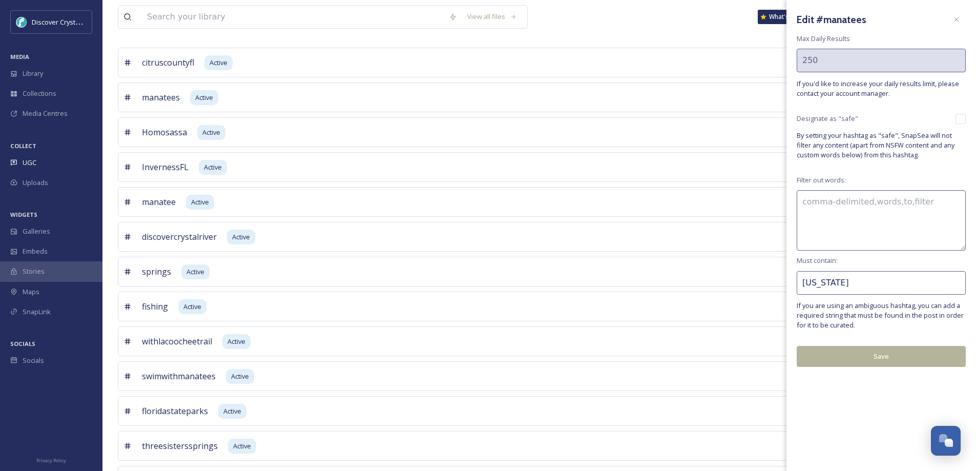
scroll to position [205, 0]
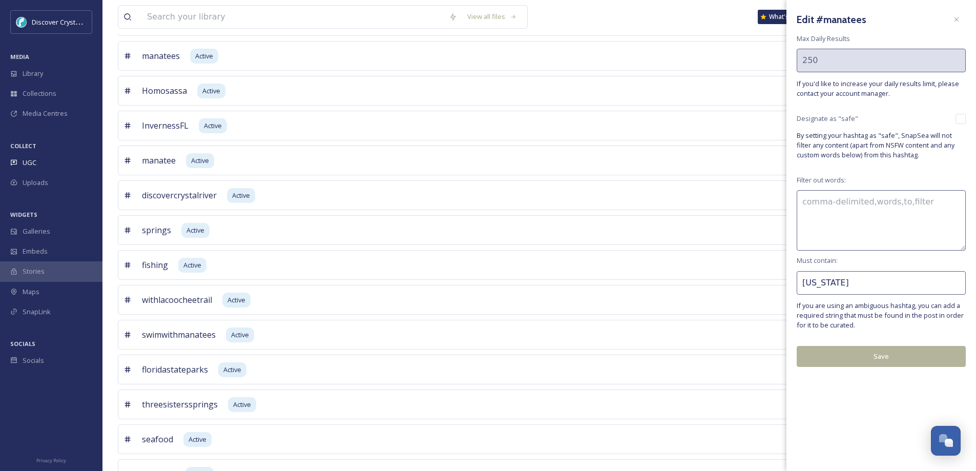
click at [658, 264] on div "fishing Active Valid" at bounding box center [539, 265] width 843 height 30
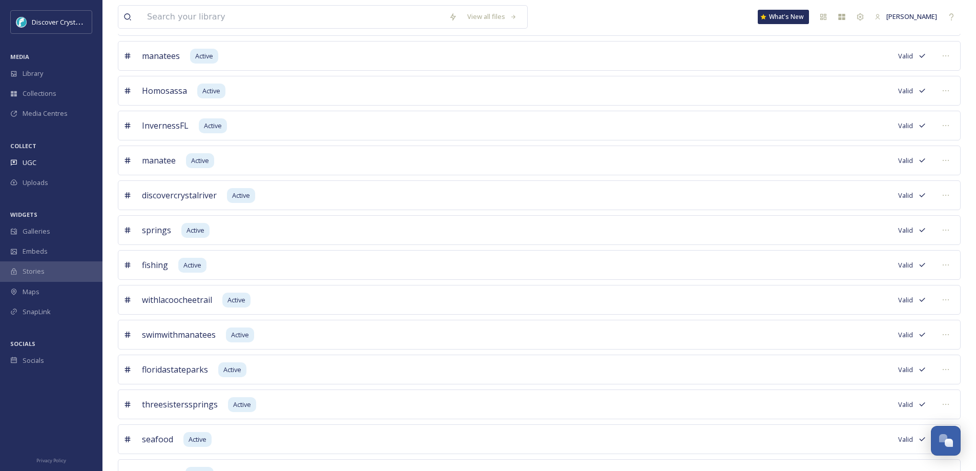
click at [948, 263] on icon at bounding box center [946, 265] width 8 height 8
click at [882, 325] on span "Edit Settings" at bounding box center [881, 328] width 38 height 10
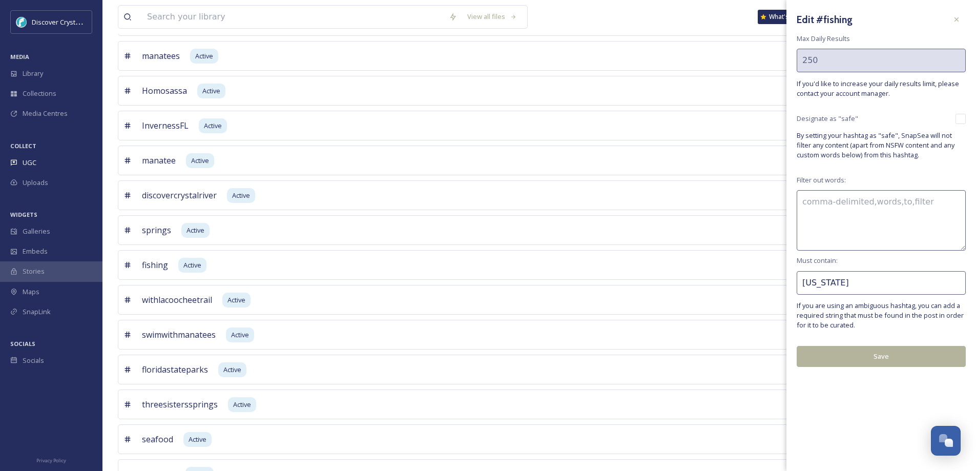
click at [583, 321] on div "swimwithmanatees Active Valid" at bounding box center [539, 335] width 843 height 30
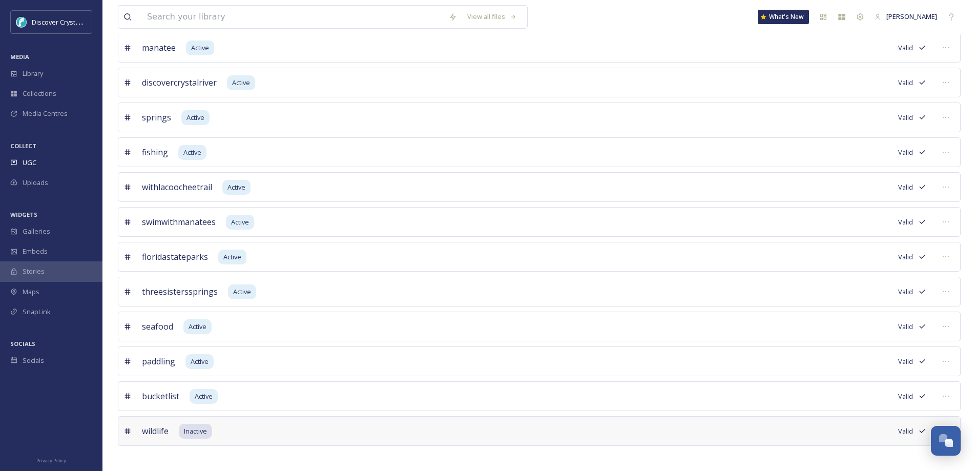
scroll to position [323, 0]
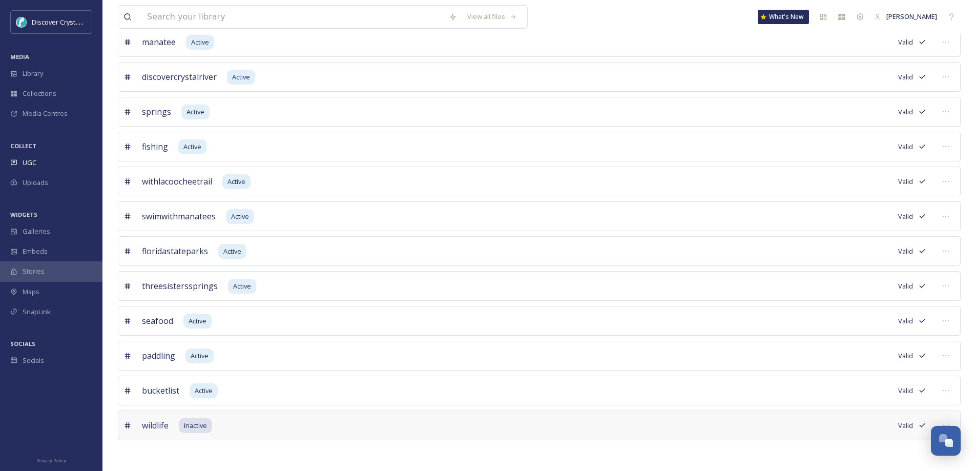
click at [949, 352] on icon at bounding box center [946, 356] width 8 height 8
click at [885, 414] on span "Edit Settings" at bounding box center [875, 419] width 38 height 10
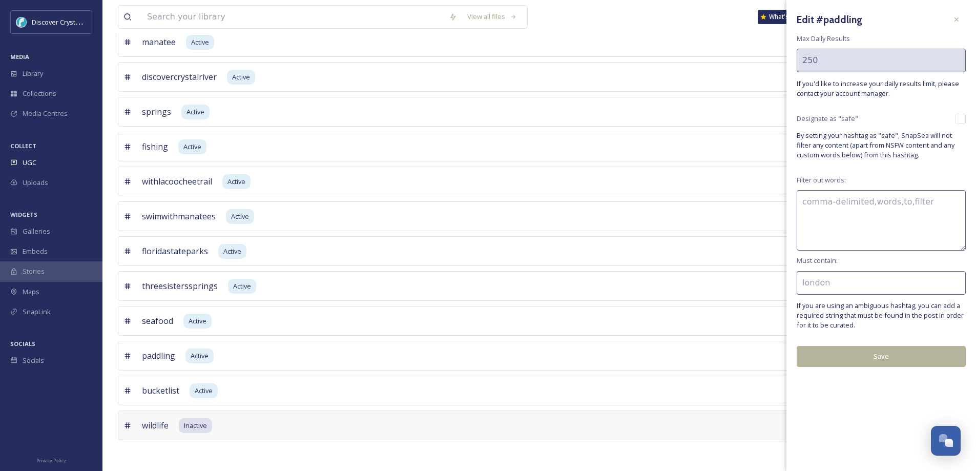
click at [843, 280] on input at bounding box center [881, 283] width 169 height 24
click at [834, 283] on input at bounding box center [881, 283] width 169 height 24
type input "[GEOGRAPHIC_DATA]"
click at [865, 351] on button "Save" at bounding box center [881, 356] width 169 height 21
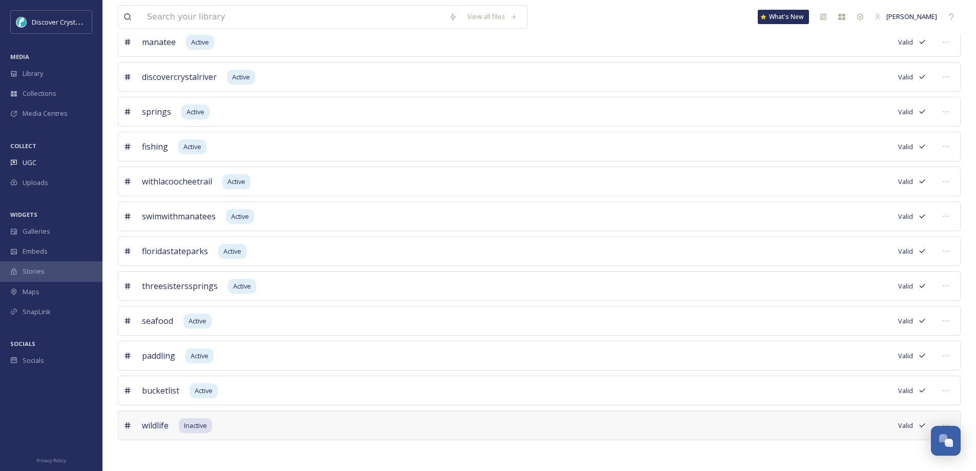
click at [745, 427] on div "wildlife Inactive Valid" at bounding box center [539, 426] width 843 height 30
click at [952, 422] on div at bounding box center [946, 425] width 18 height 18
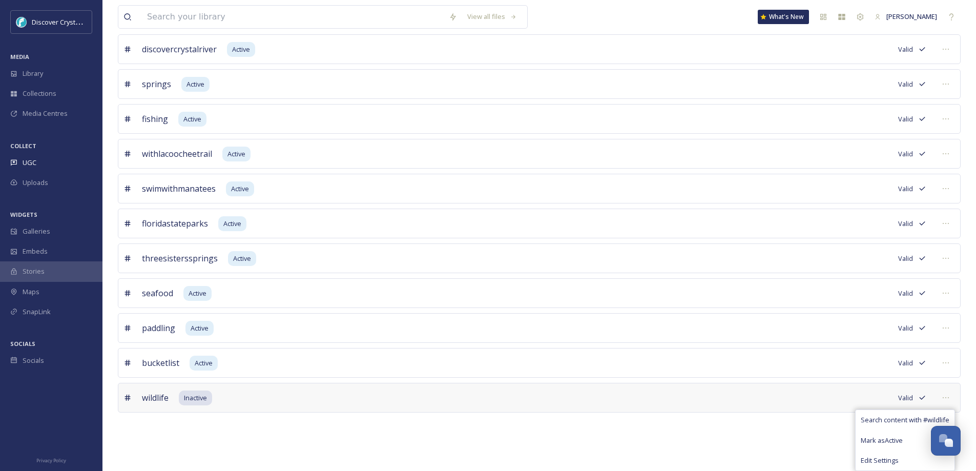
click at [889, 454] on div "Edit Settings" at bounding box center [905, 460] width 99 height 20
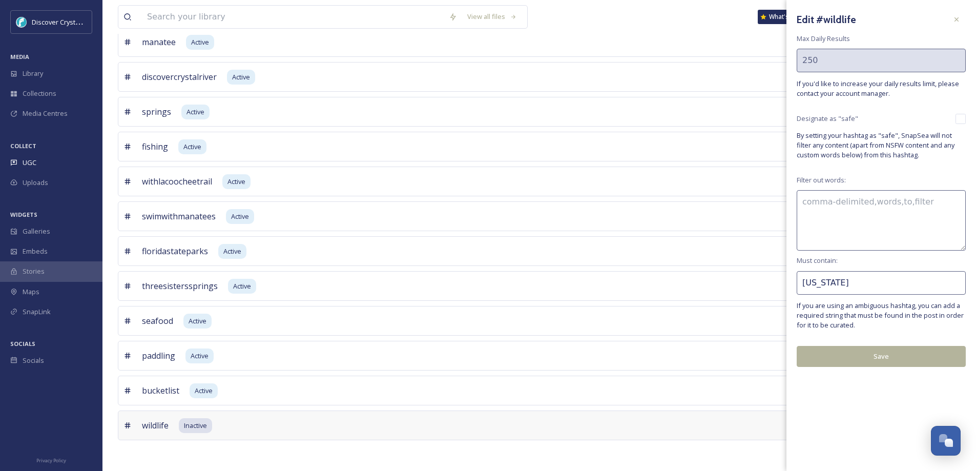
click at [876, 353] on button "Save" at bounding box center [881, 356] width 169 height 21
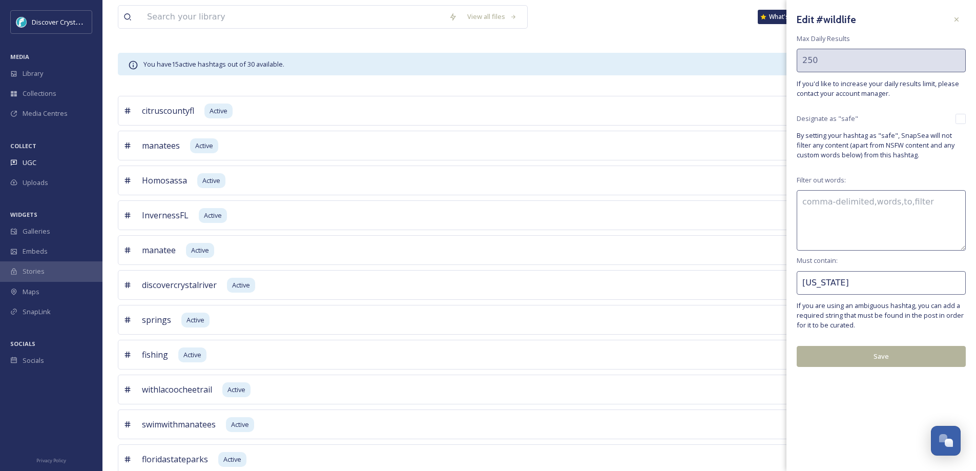
scroll to position [67, 0]
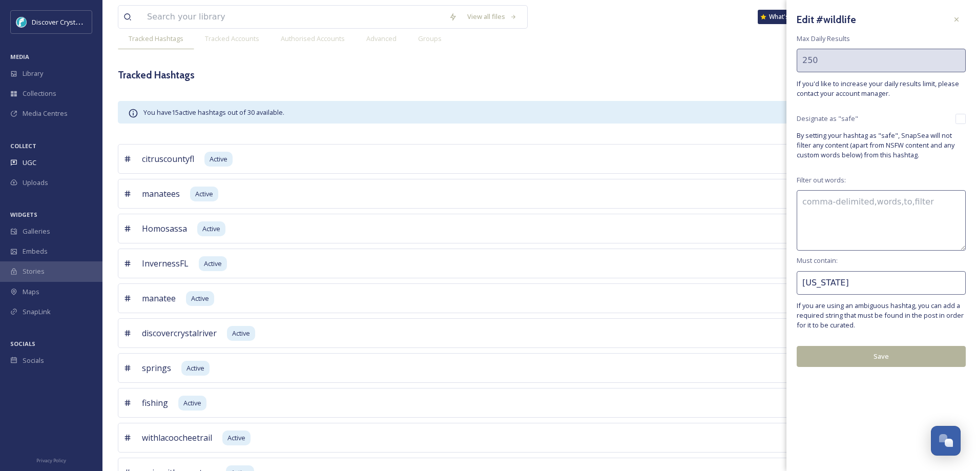
click at [29, 157] on div "UGC" at bounding box center [51, 163] width 103 height 20
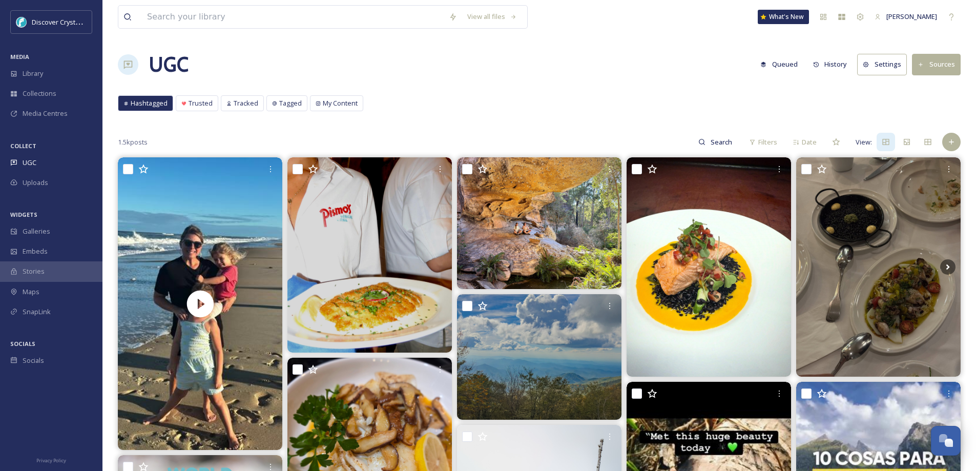
click at [876, 59] on button "Settings" at bounding box center [882, 64] width 50 height 21
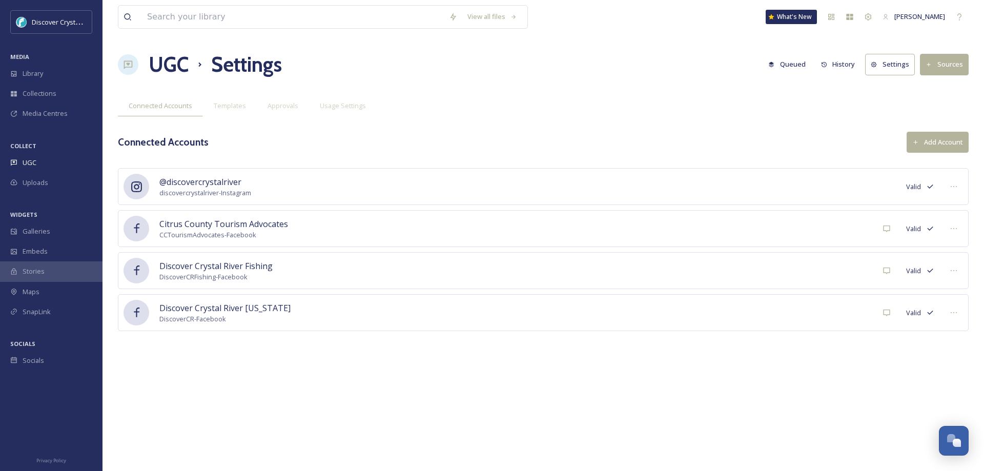
click at [962, 65] on button "Sources" at bounding box center [944, 64] width 49 height 21
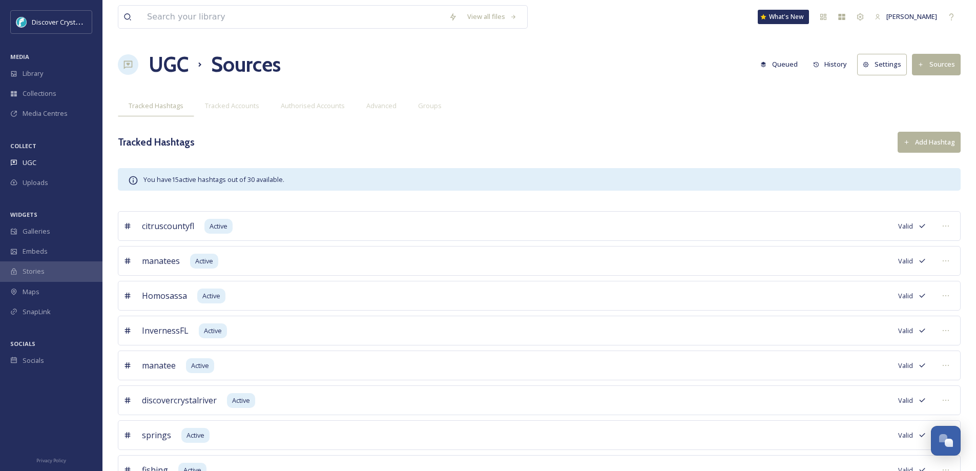
click at [49, 156] on div "UGC" at bounding box center [51, 163] width 103 height 20
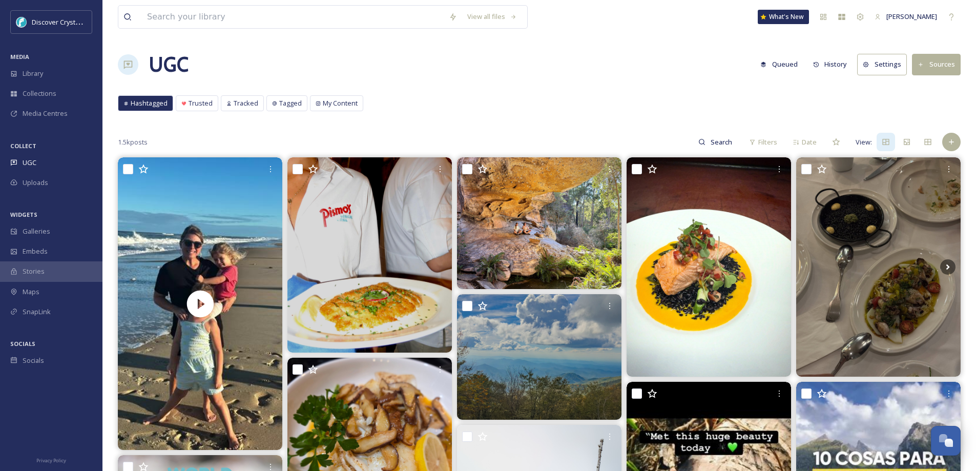
click at [760, 139] on span "Filters" at bounding box center [768, 142] width 19 height 10
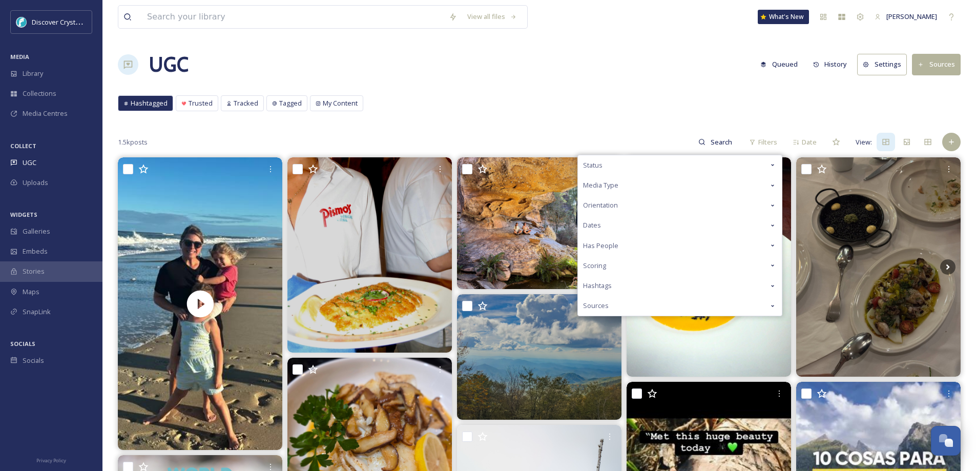
click at [693, 280] on div "Hashtags" at bounding box center [680, 286] width 204 height 20
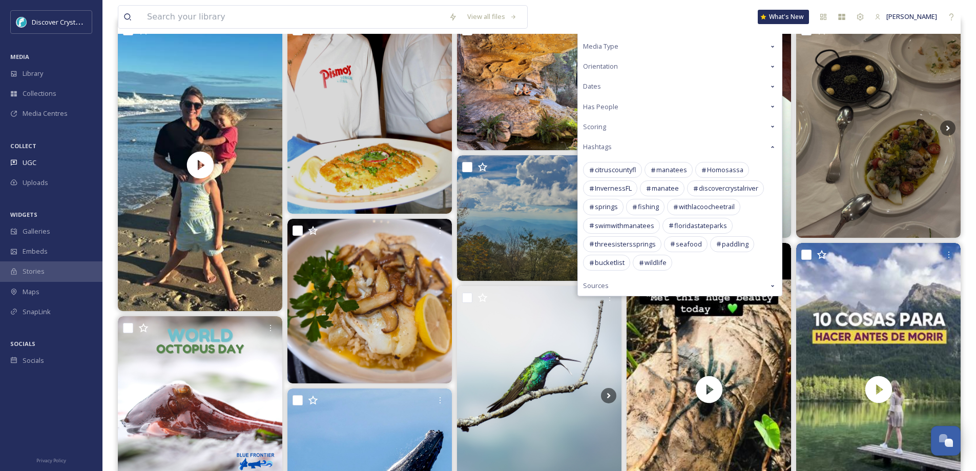
scroll to position [154, 0]
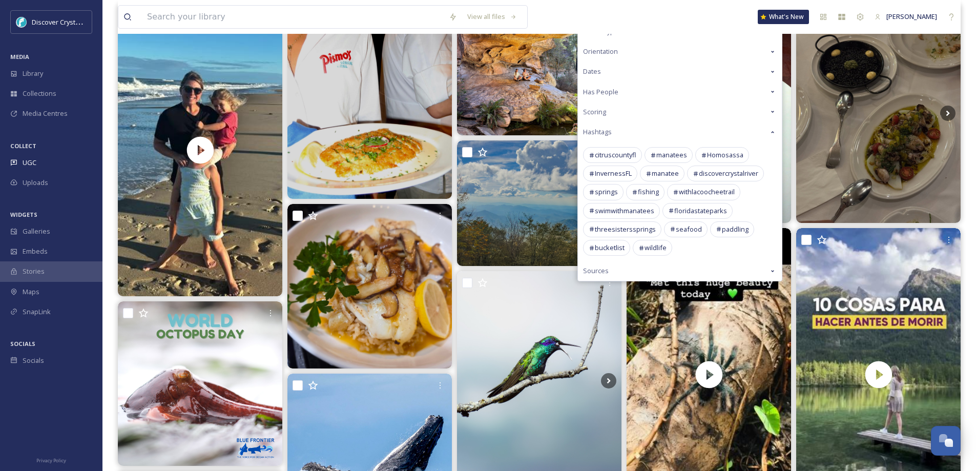
click at [661, 248] on span "wildlife" at bounding box center [656, 248] width 22 height 10
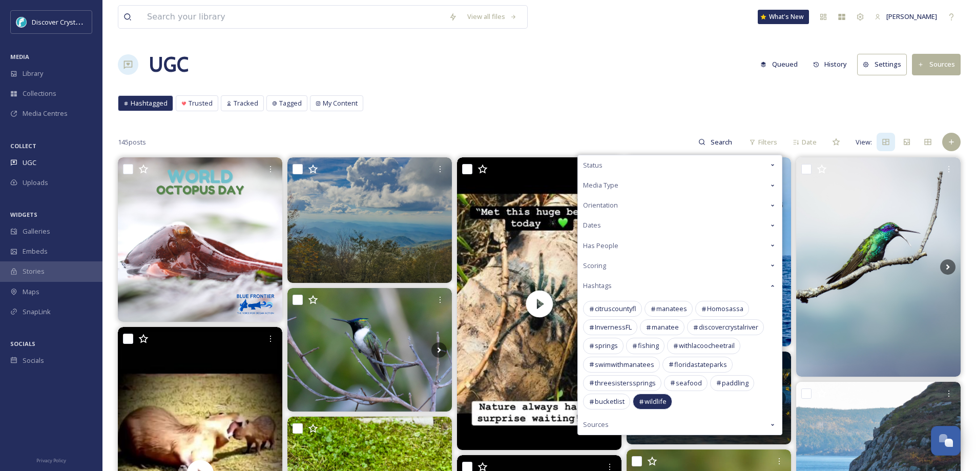
click at [639, 105] on div "Hashtagged Trusted Tracked Tagged My Content Hashtagged Trusted Tracked Tagged …" at bounding box center [539, 105] width 843 height 21
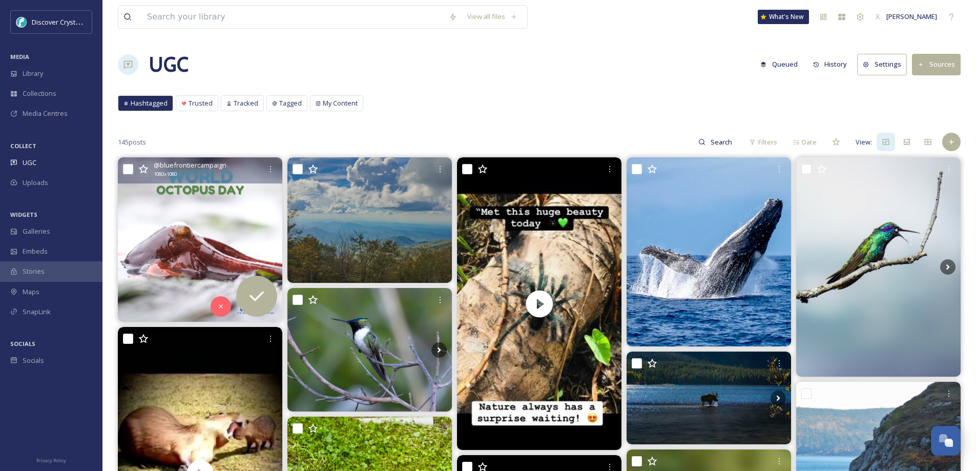
click at [129, 169] on input "checkbox" at bounding box center [128, 169] width 10 height 10
checkbox input "true"
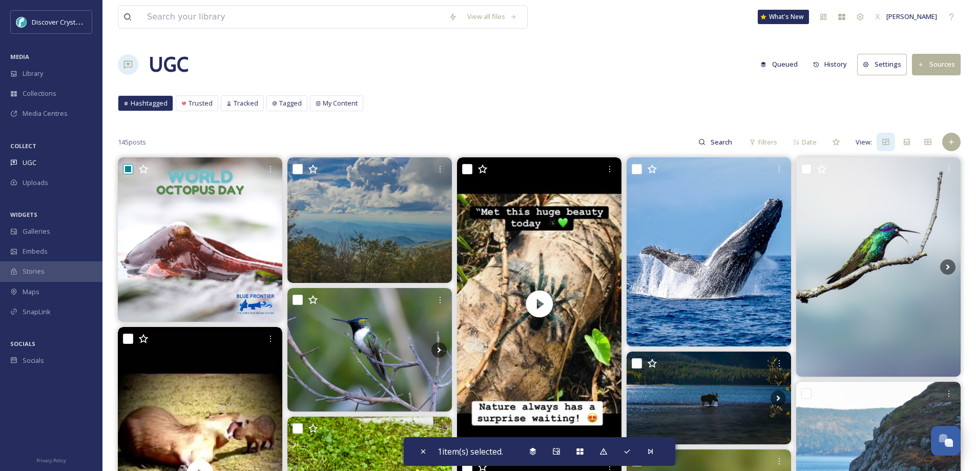
click at [33, 67] on div "Library" at bounding box center [51, 74] width 103 height 20
